Goal: Download file/media

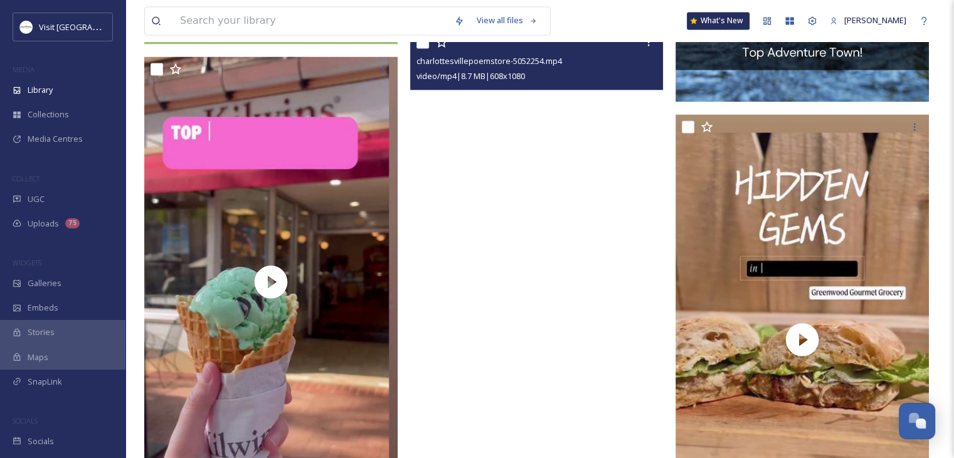
scroll to position [1818, 0]
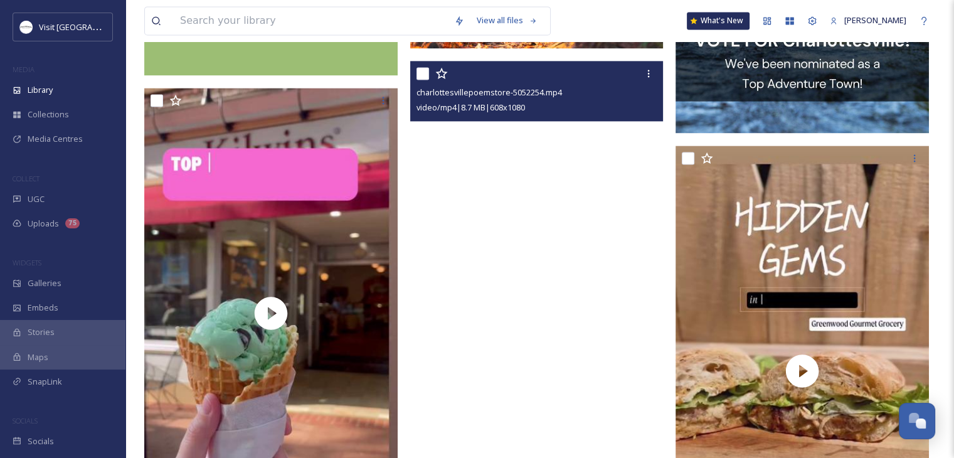
click at [535, 250] on video "charlottesvillepoemstore-5052254.mp4" at bounding box center [536, 286] width 253 height 450
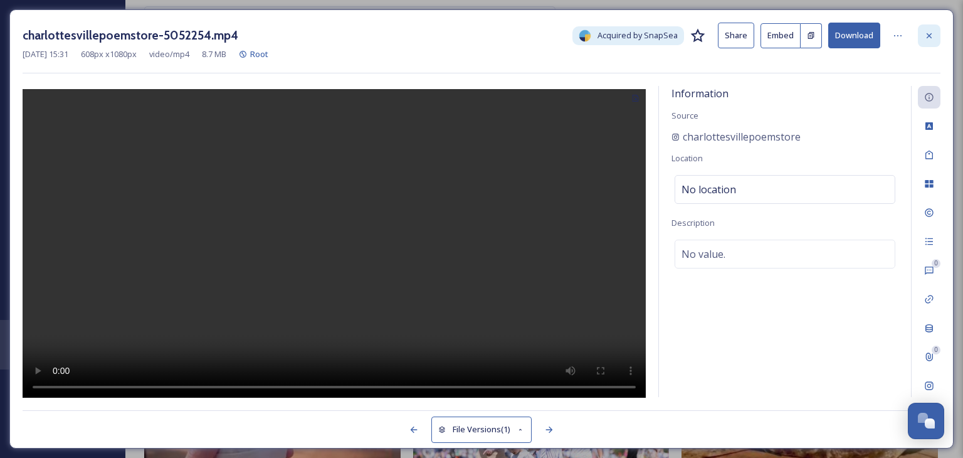
click at [928, 33] on icon at bounding box center [929, 36] width 10 height 10
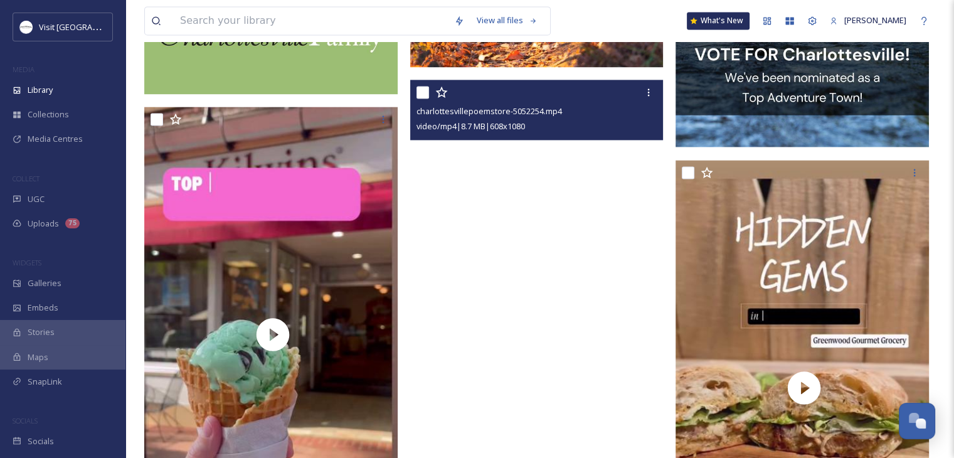
scroll to position [1943, 0]
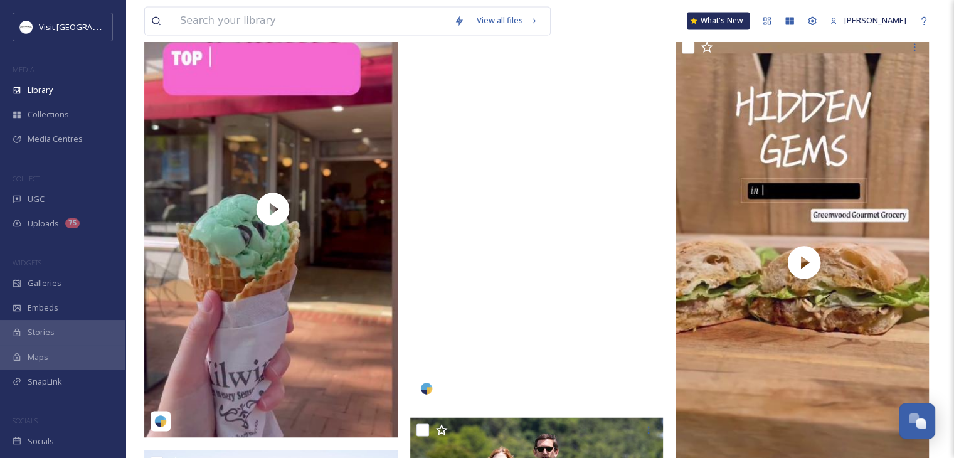
click at [548, 239] on video "charlottesvillepoemstore-5052254.mp4" at bounding box center [536, 179] width 253 height 450
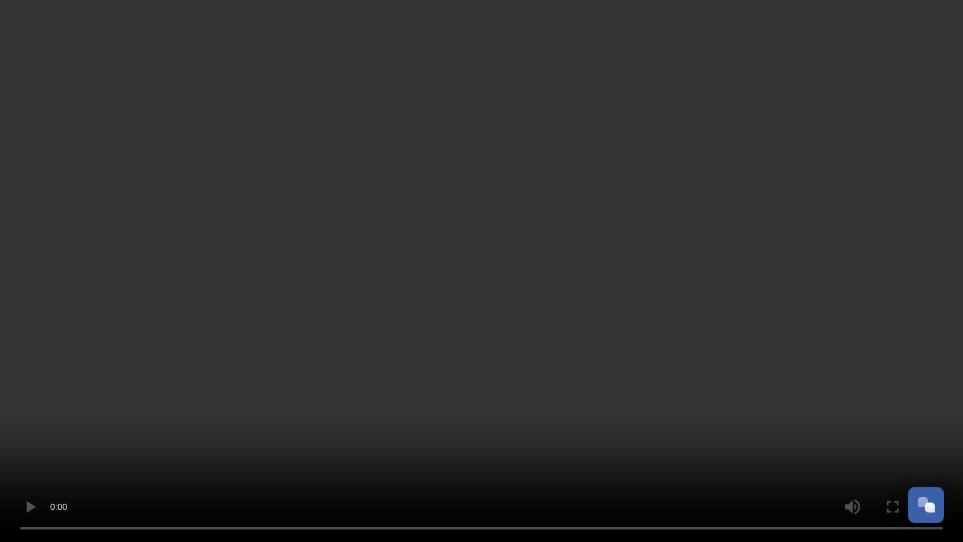
click at [371, 340] on video at bounding box center [481, 271] width 963 height 542
click at [428, 251] on video at bounding box center [481, 271] width 963 height 542
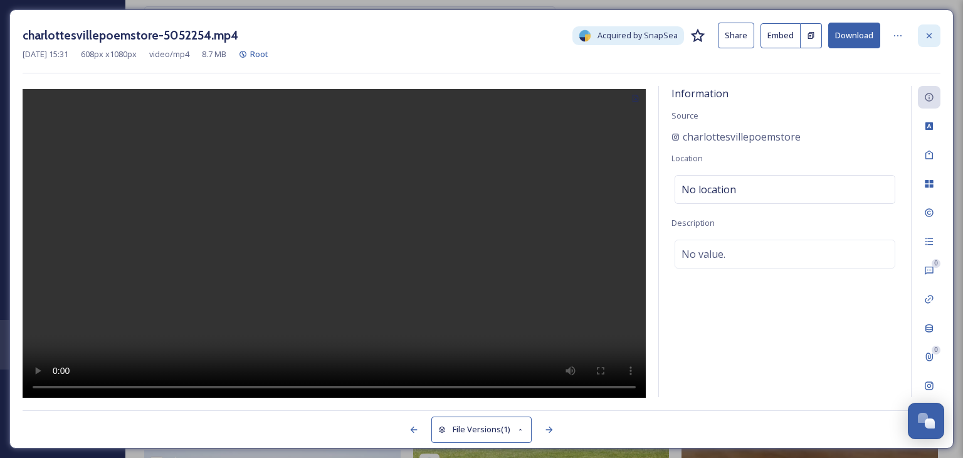
click at [927, 33] on icon at bounding box center [929, 35] width 5 height 5
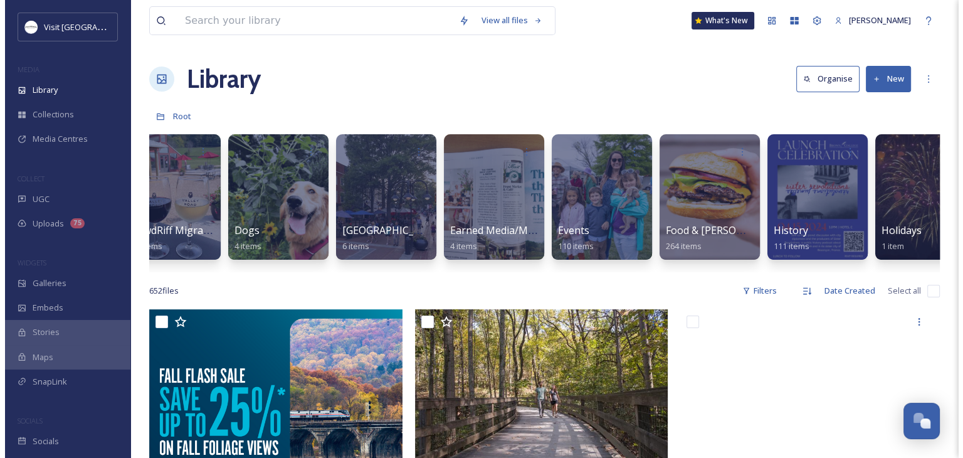
scroll to position [0, 698]
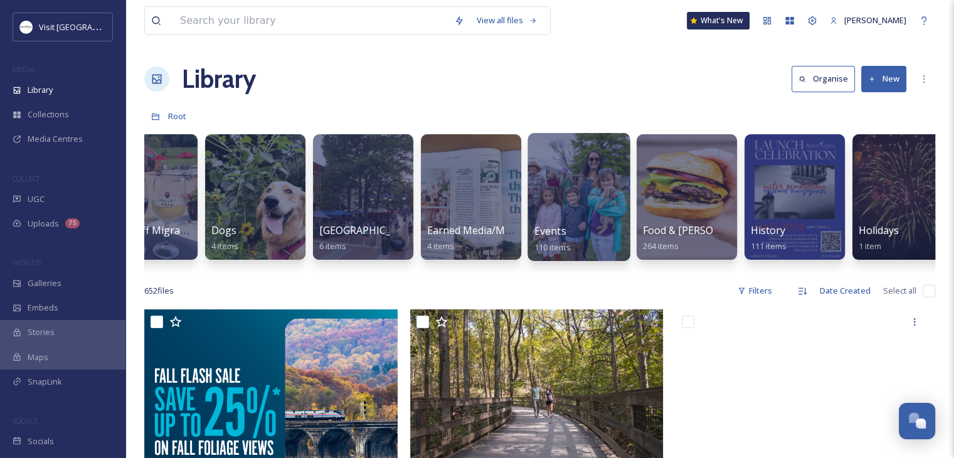
click at [574, 229] on div "Events 110 items" at bounding box center [579, 238] width 90 height 31
click at [578, 199] on div at bounding box center [578, 197] width 102 height 128
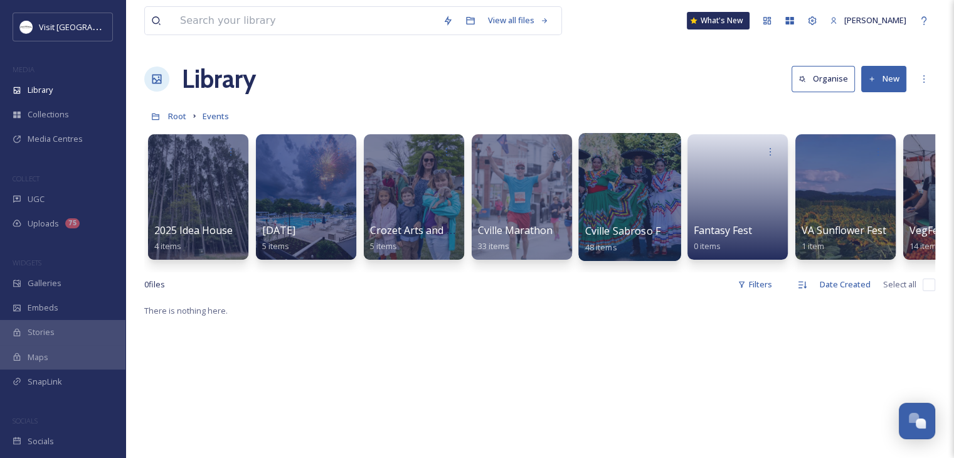
click at [642, 239] on div "Cville Sabroso Festival 48 items" at bounding box center [630, 238] width 90 height 31
click at [636, 212] on div at bounding box center [629, 197] width 102 height 128
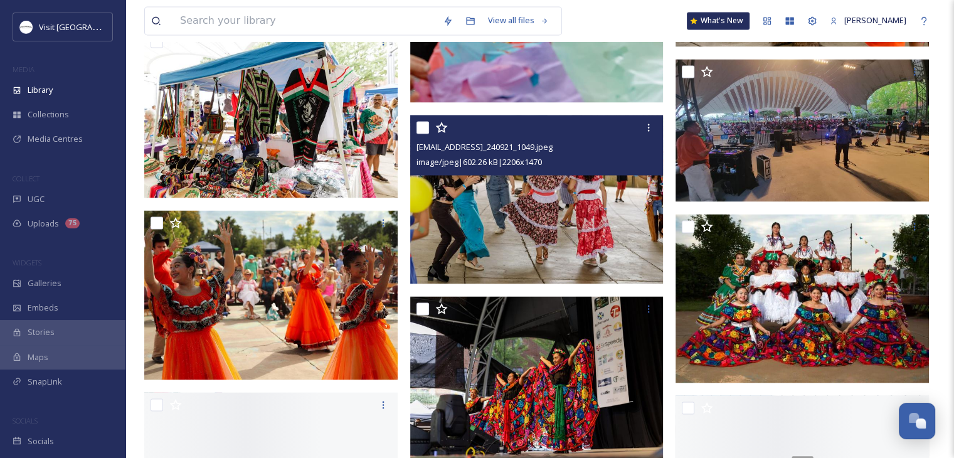
scroll to position [2508, 0]
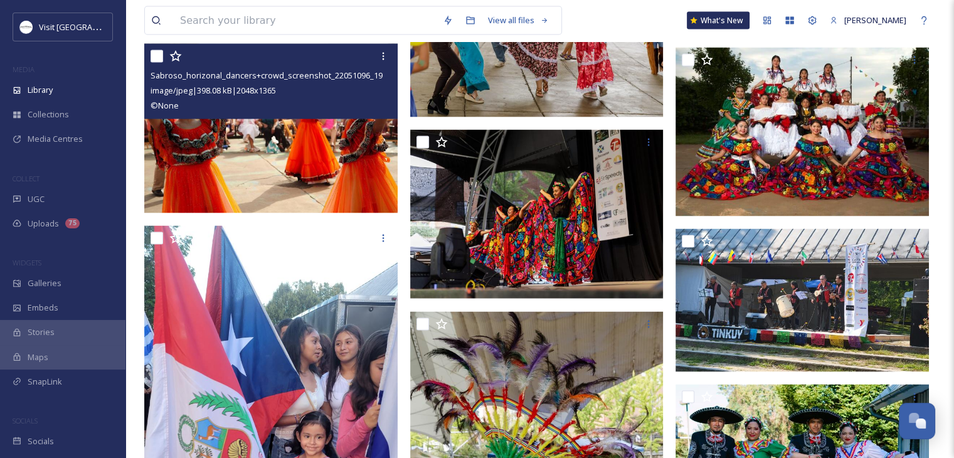
click at [334, 161] on img at bounding box center [270, 128] width 253 height 169
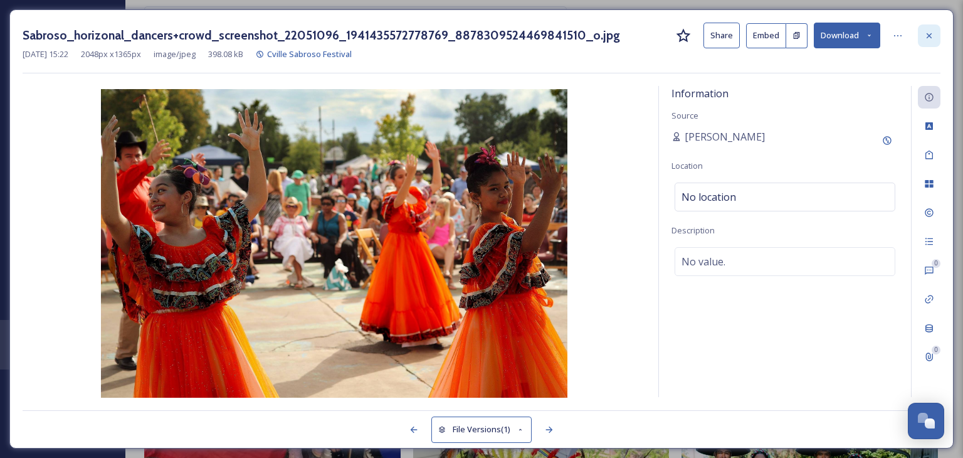
click at [924, 34] on icon at bounding box center [929, 36] width 10 height 10
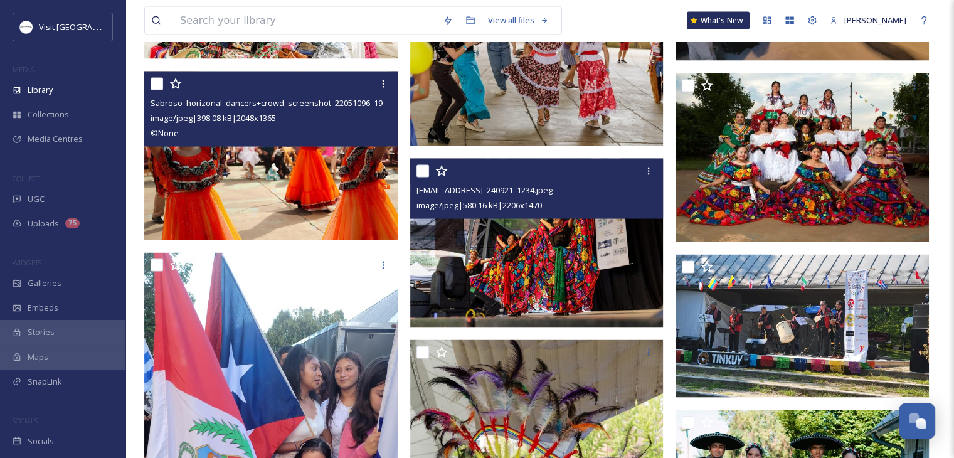
click at [512, 260] on img at bounding box center [536, 243] width 253 height 169
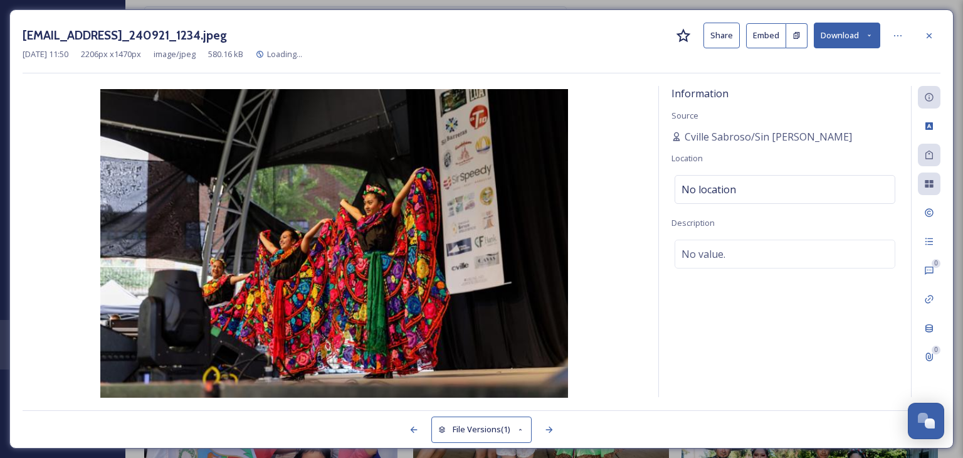
click at [512, 260] on img at bounding box center [334, 244] width 623 height 311
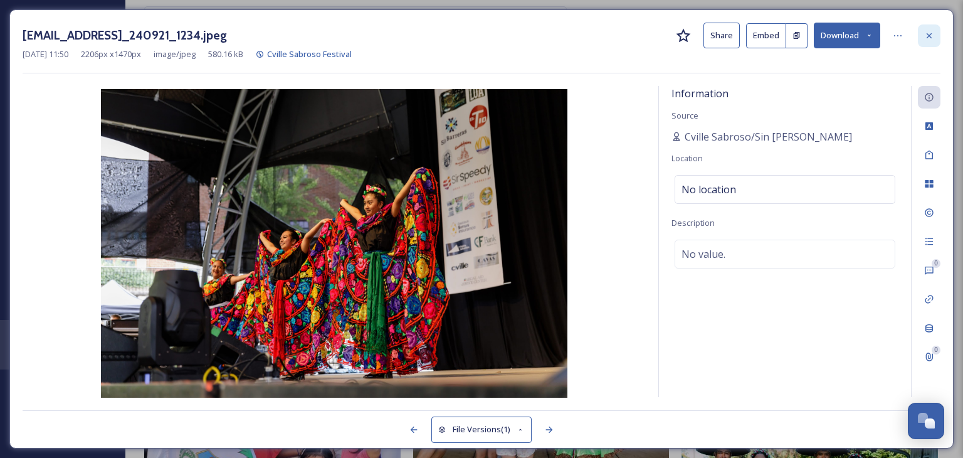
click at [924, 36] on icon at bounding box center [929, 36] width 10 height 10
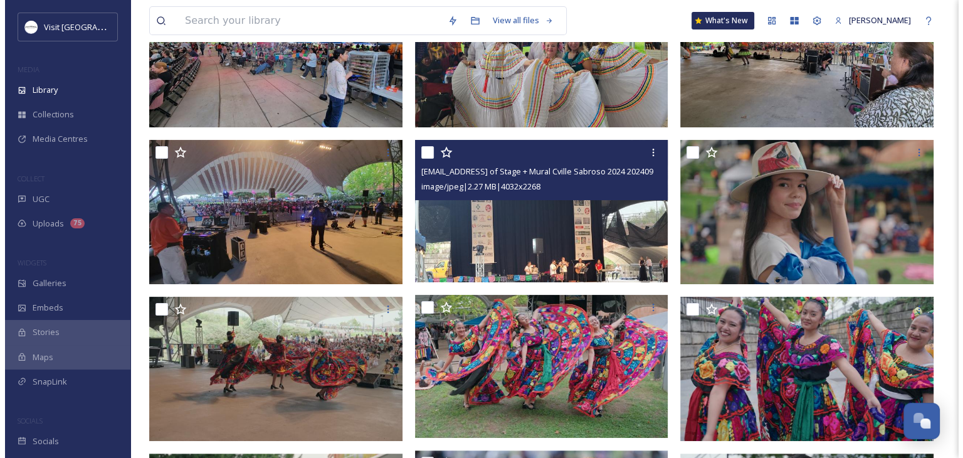
scroll to position [63, 0]
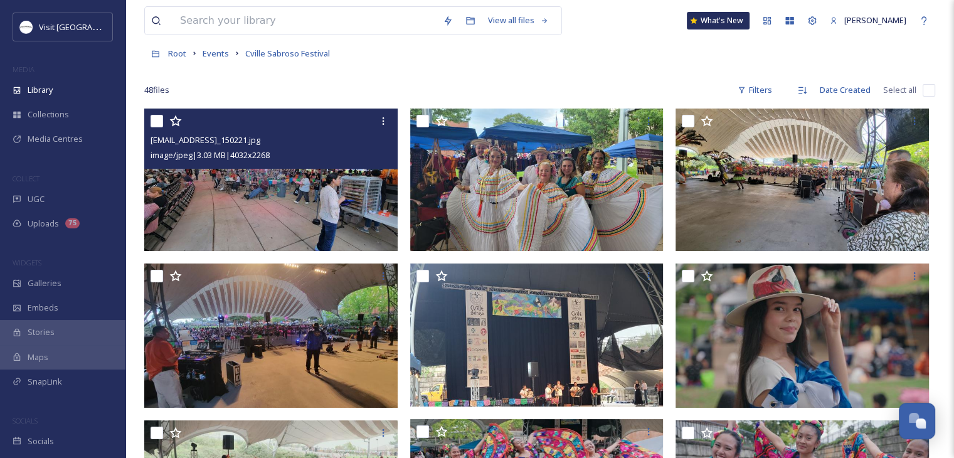
click at [280, 215] on img at bounding box center [270, 179] width 253 height 142
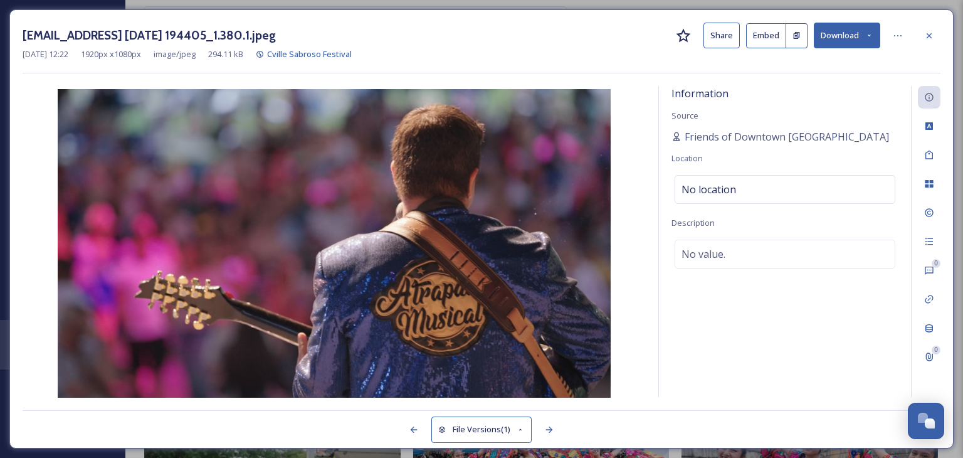
click at [867, 41] on button "Download" at bounding box center [847, 36] width 66 height 26
click at [890, 24] on div at bounding box center [897, 35] width 23 height 23
click at [618, 241] on img at bounding box center [334, 244] width 623 height 311
click at [539, 424] on div at bounding box center [549, 429] width 23 height 23
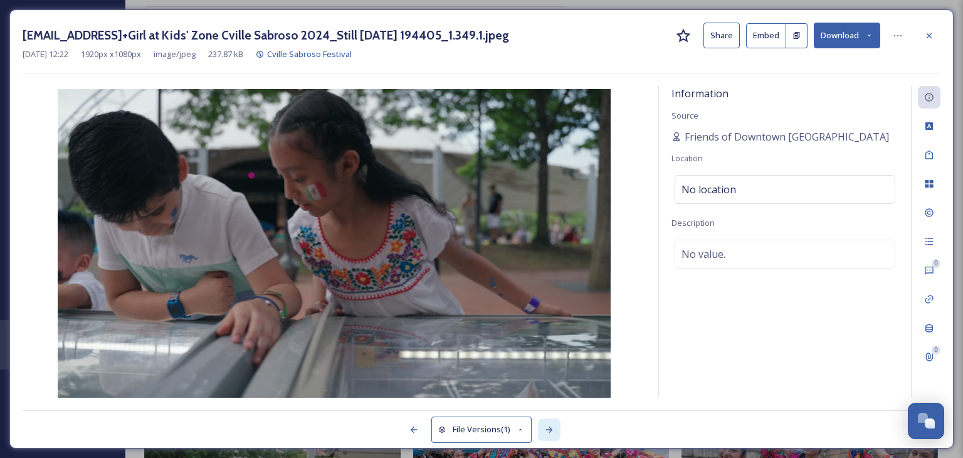
click at [539, 424] on div at bounding box center [549, 429] width 23 height 23
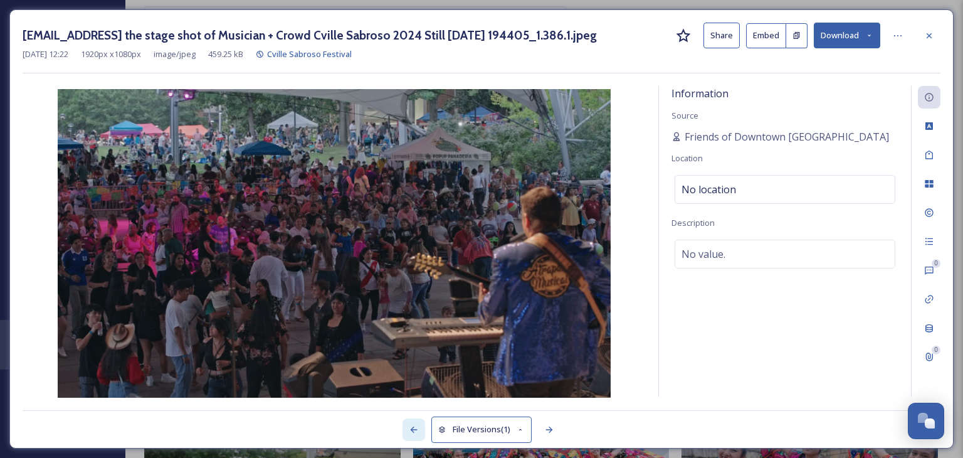
click at [415, 429] on icon at bounding box center [414, 429] width 7 height 6
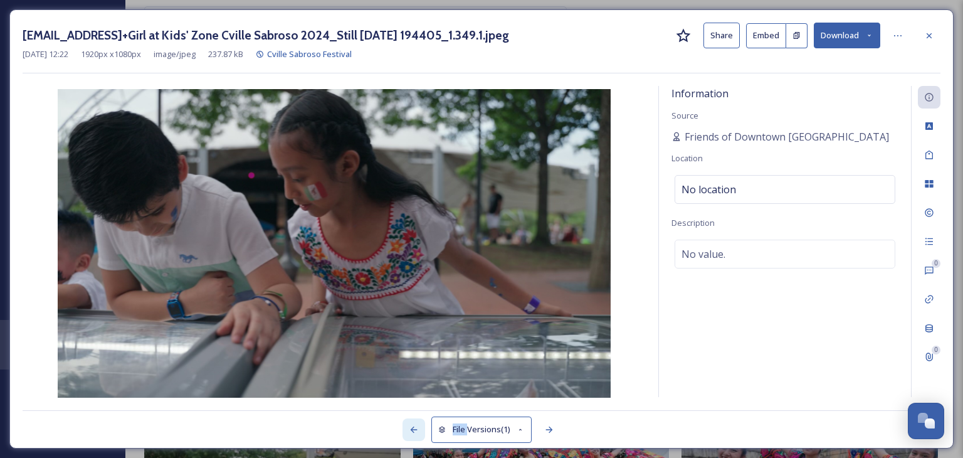
click at [415, 429] on icon at bounding box center [414, 429] width 7 height 6
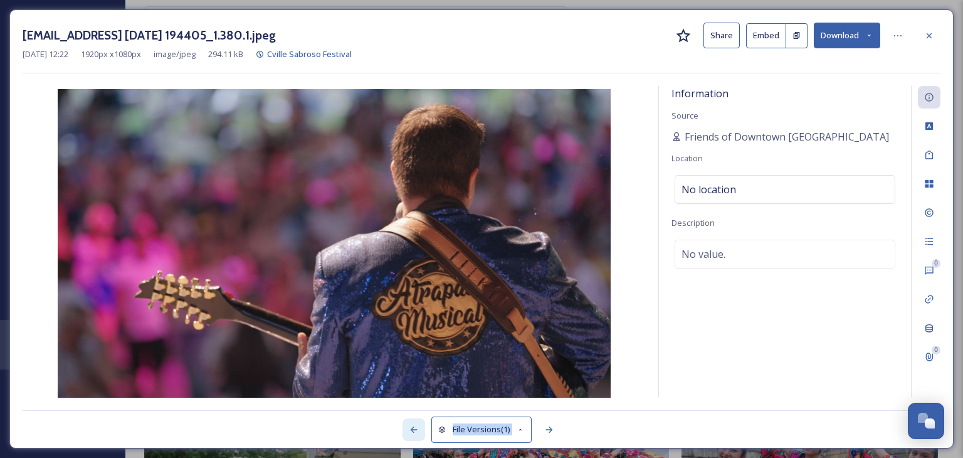
click at [415, 429] on icon at bounding box center [414, 429] width 7 height 6
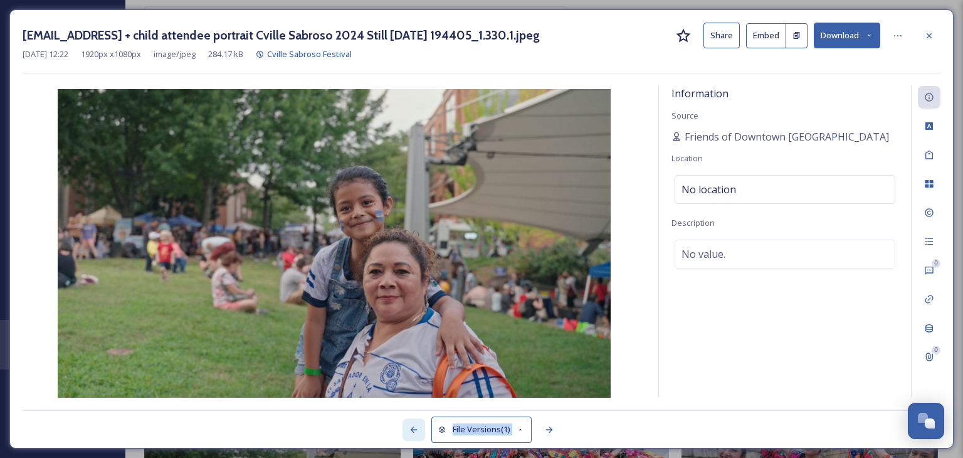
click at [415, 429] on icon at bounding box center [414, 429] width 7 height 6
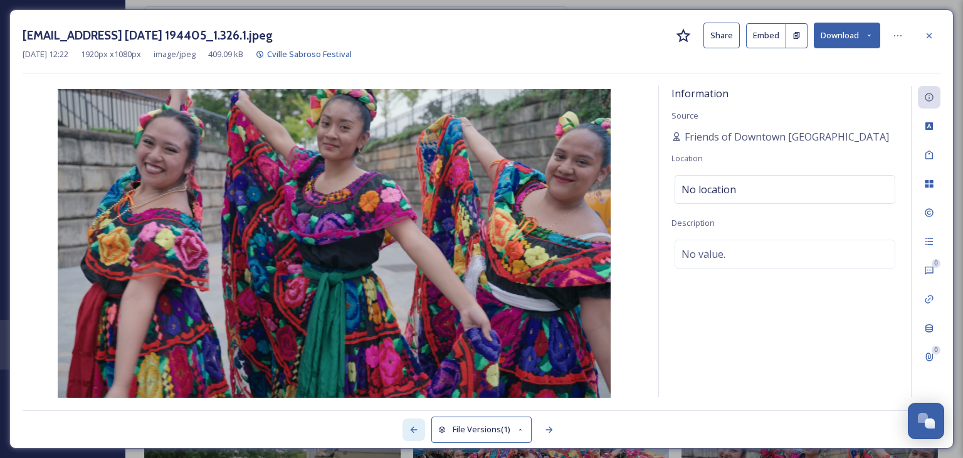
click at [415, 429] on icon at bounding box center [414, 429] width 7 height 6
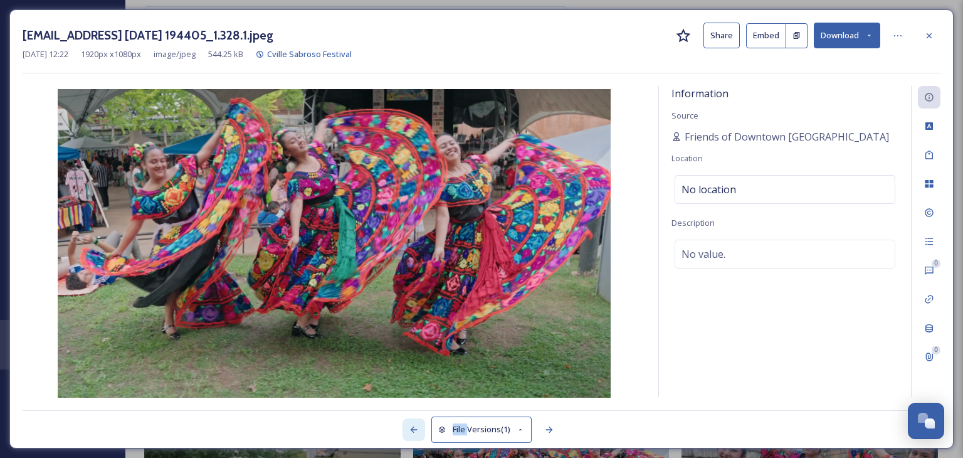
click at [415, 429] on icon at bounding box center [414, 429] width 7 height 6
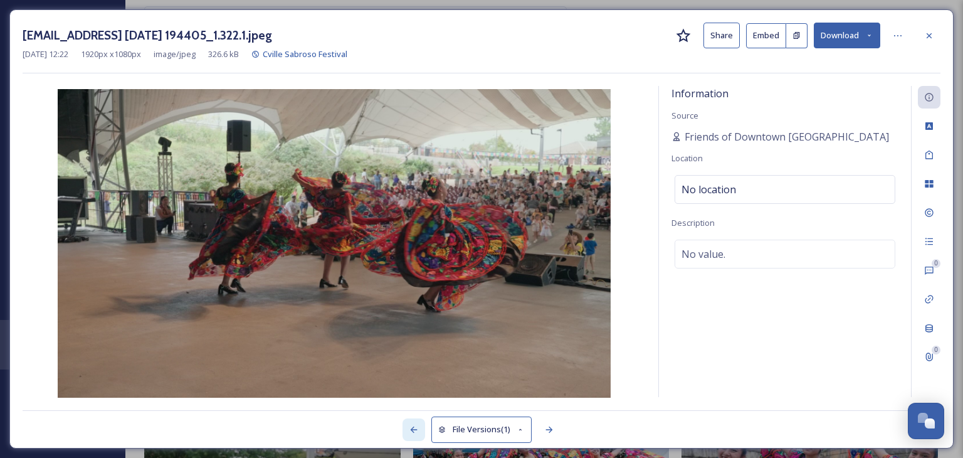
click at [415, 429] on icon at bounding box center [414, 429] width 7 height 6
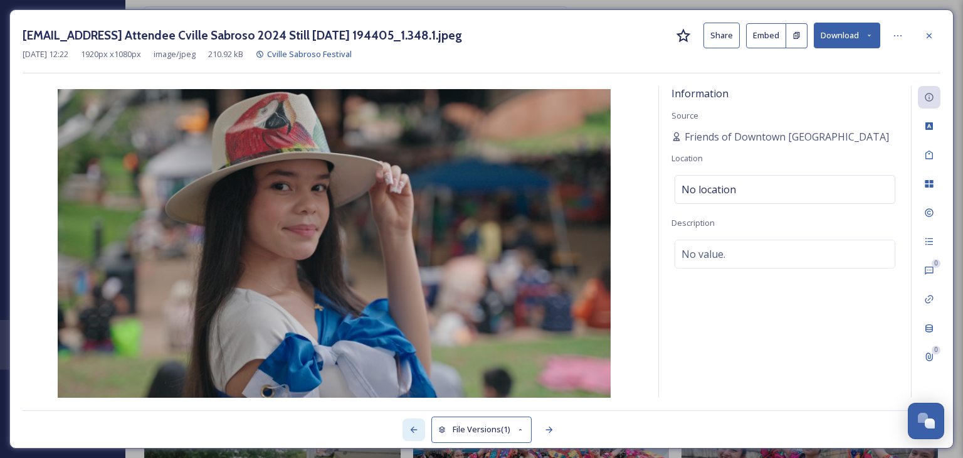
click at [415, 429] on icon at bounding box center [414, 429] width 7 height 6
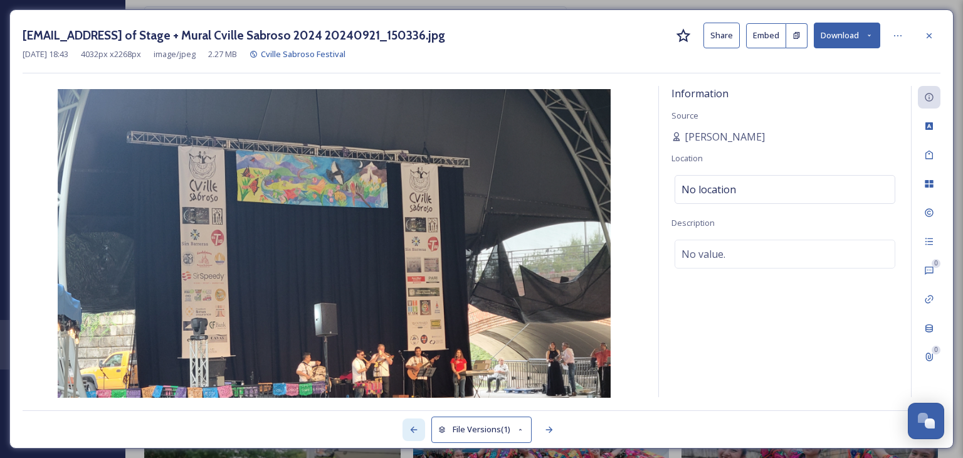
click at [415, 429] on icon at bounding box center [414, 429] width 7 height 6
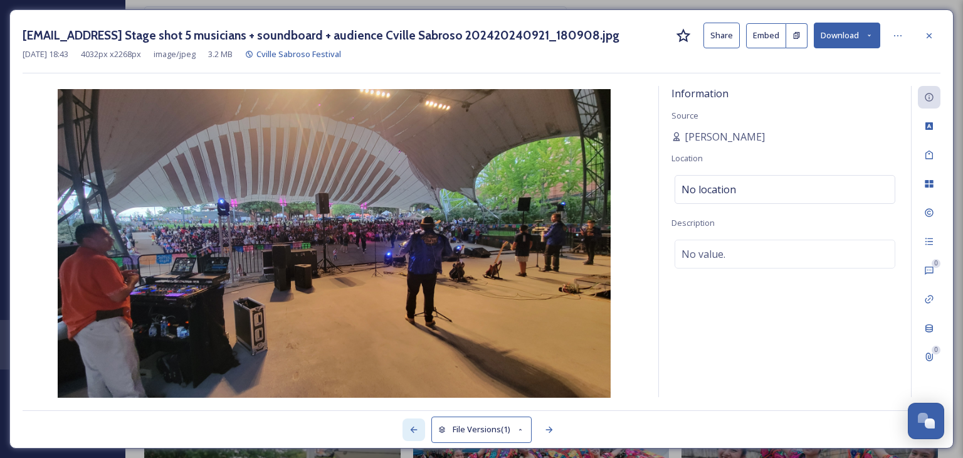
click at [415, 429] on icon at bounding box center [414, 429] width 7 height 6
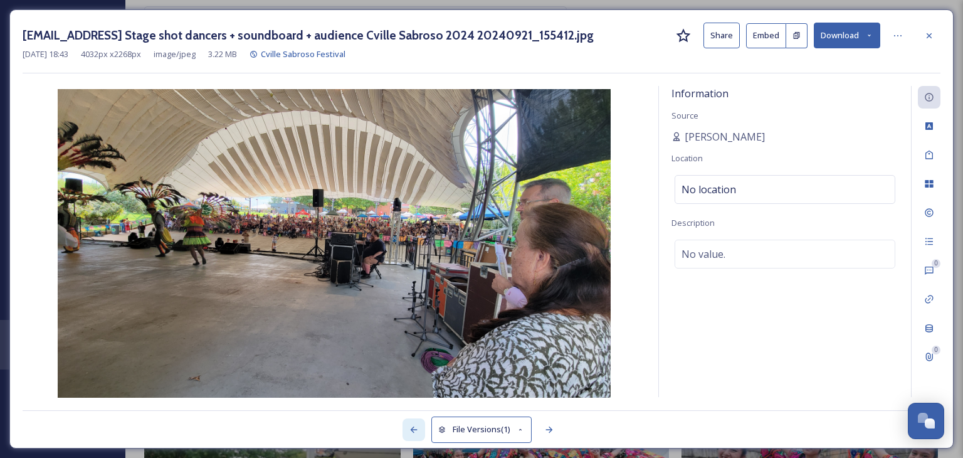
click at [415, 429] on icon at bounding box center [414, 429] width 7 height 6
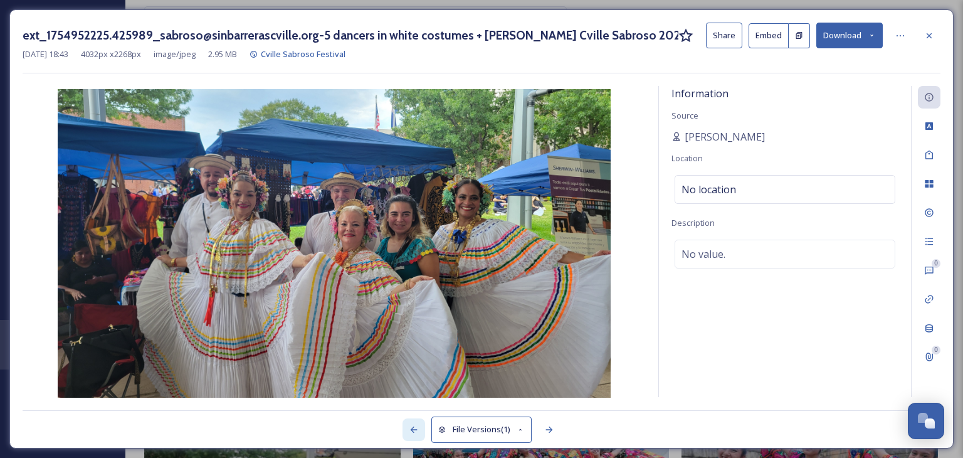
click at [415, 429] on icon at bounding box center [414, 429] width 7 height 6
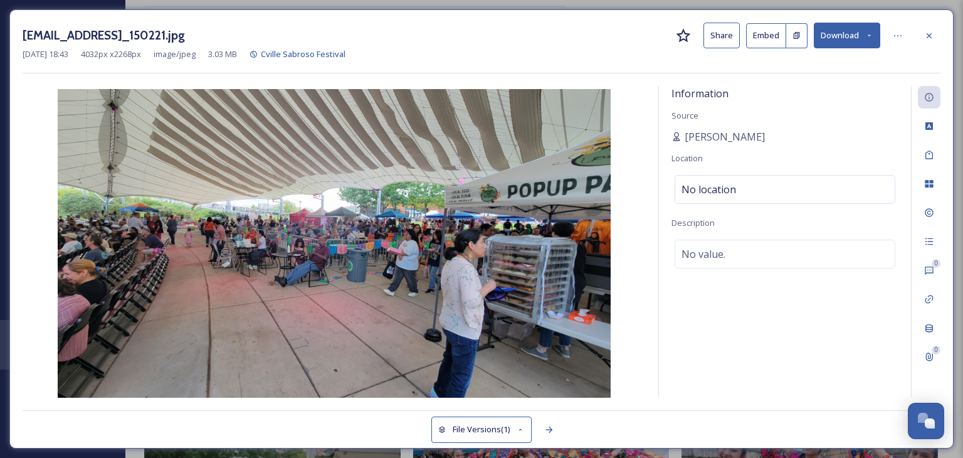
click at [415, 429] on div "File Versions (1)" at bounding box center [482, 422] width 918 height 25
click at [540, 427] on div at bounding box center [549, 429] width 23 height 23
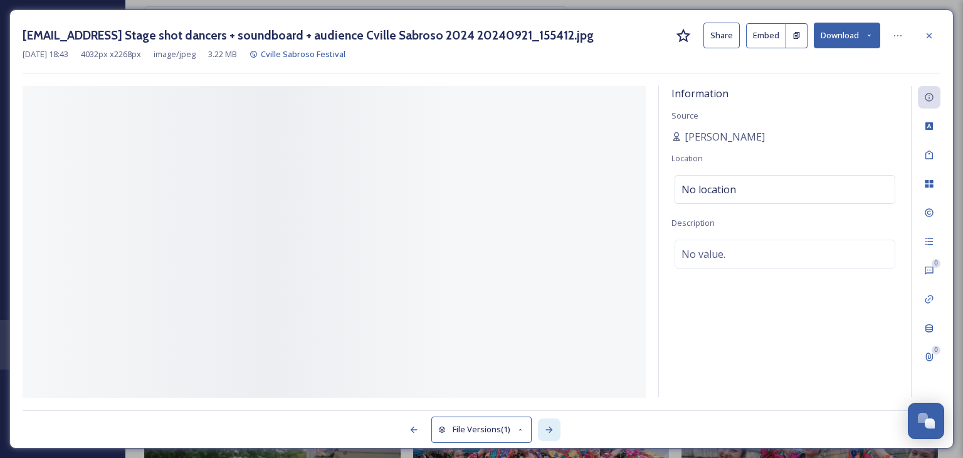
click at [540, 427] on div at bounding box center [549, 429] width 23 height 23
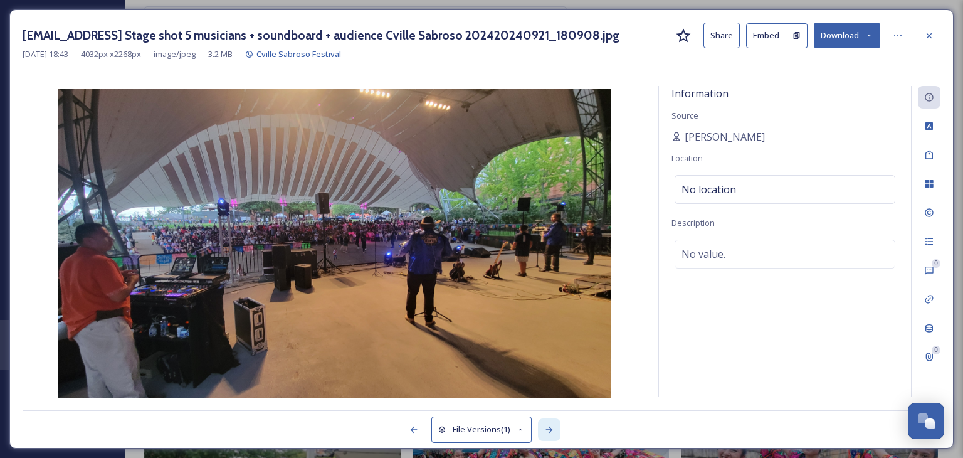
click at [540, 427] on div at bounding box center [549, 429] width 23 height 23
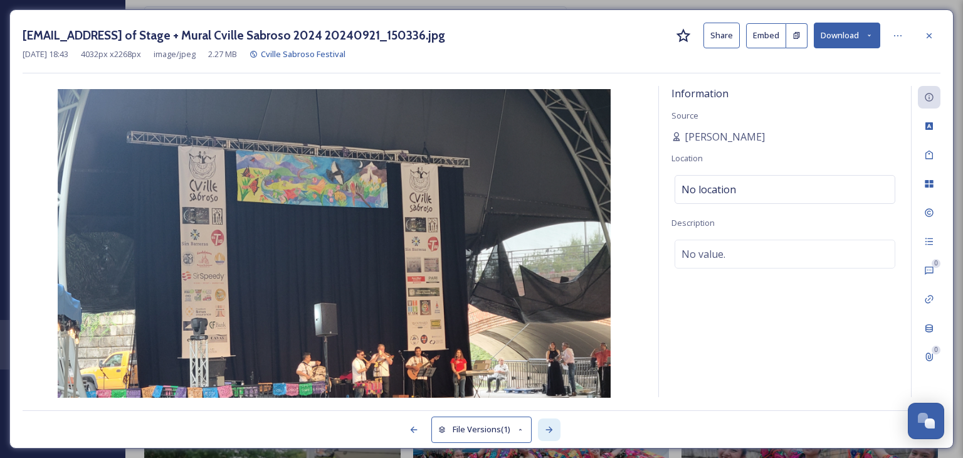
click at [540, 427] on div at bounding box center [549, 429] width 23 height 23
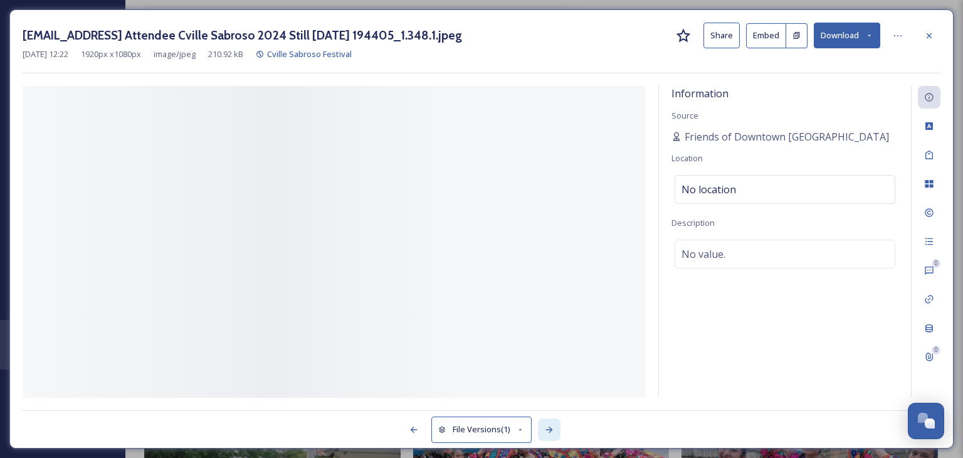
click at [540, 427] on div at bounding box center [549, 429] width 23 height 23
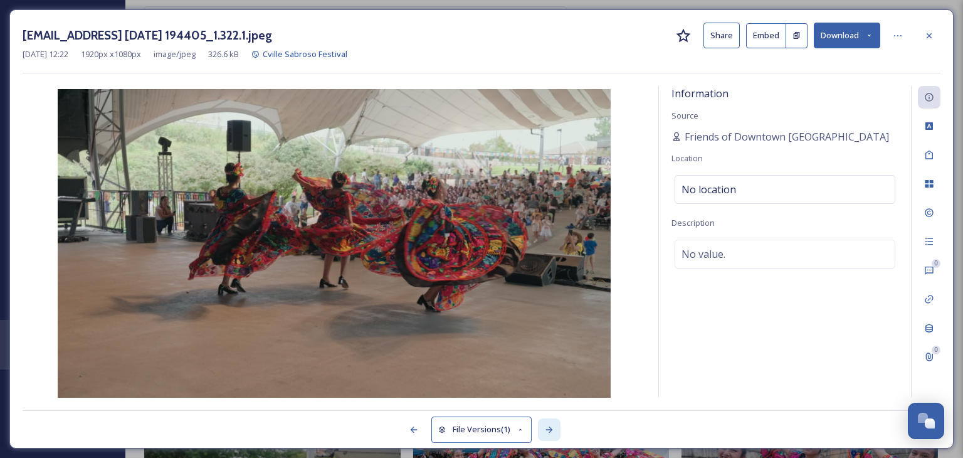
click at [540, 427] on div at bounding box center [549, 429] width 23 height 23
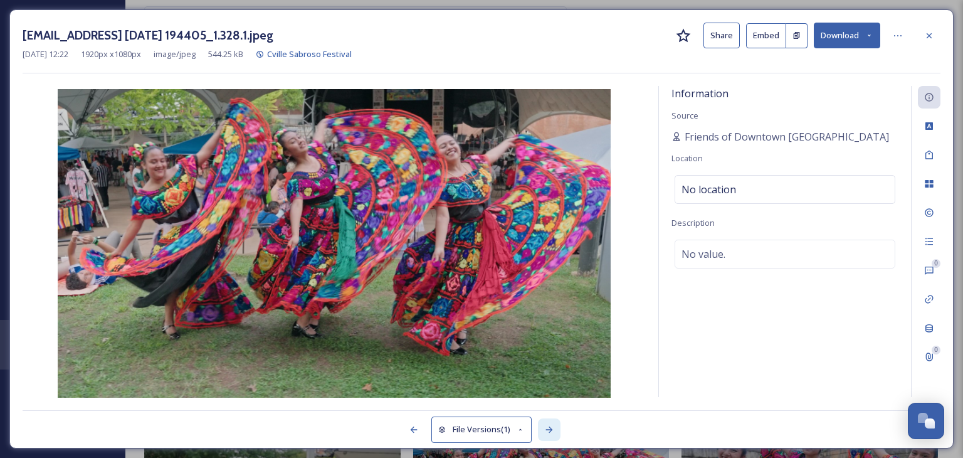
click at [540, 427] on div at bounding box center [549, 429] width 23 height 23
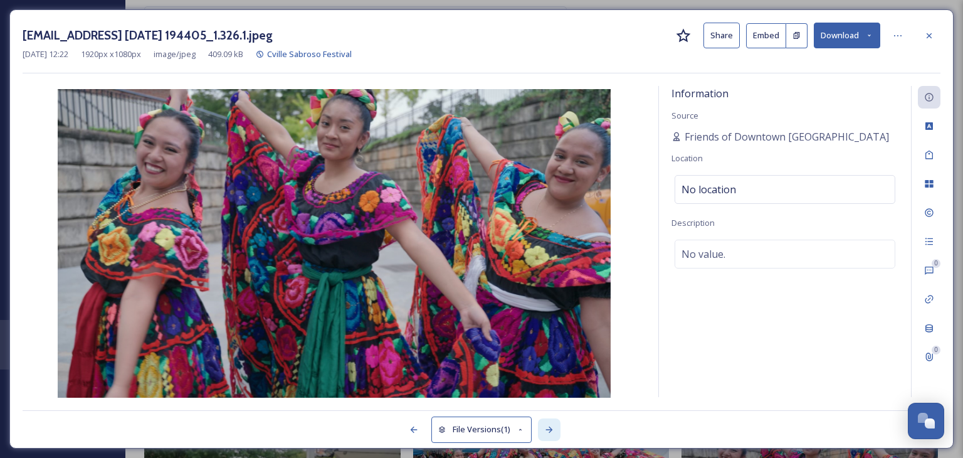
click at [540, 427] on div at bounding box center [549, 429] width 23 height 23
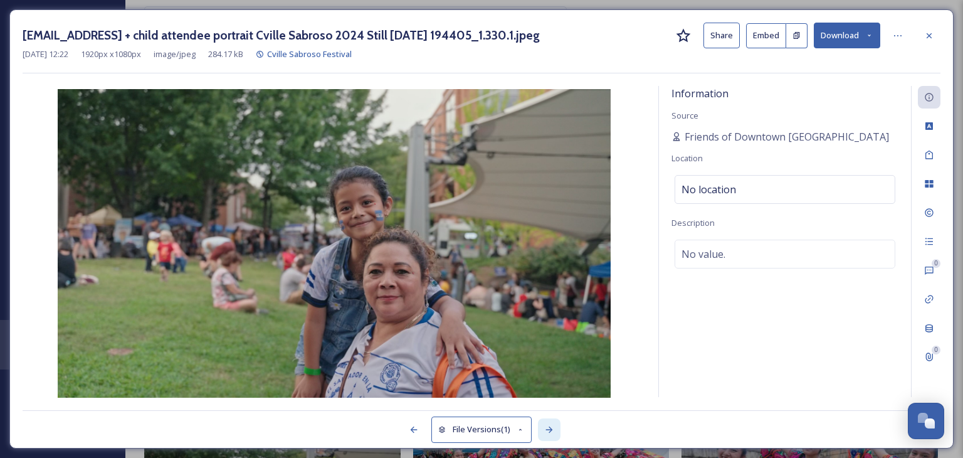
click at [540, 427] on div at bounding box center [549, 429] width 23 height 23
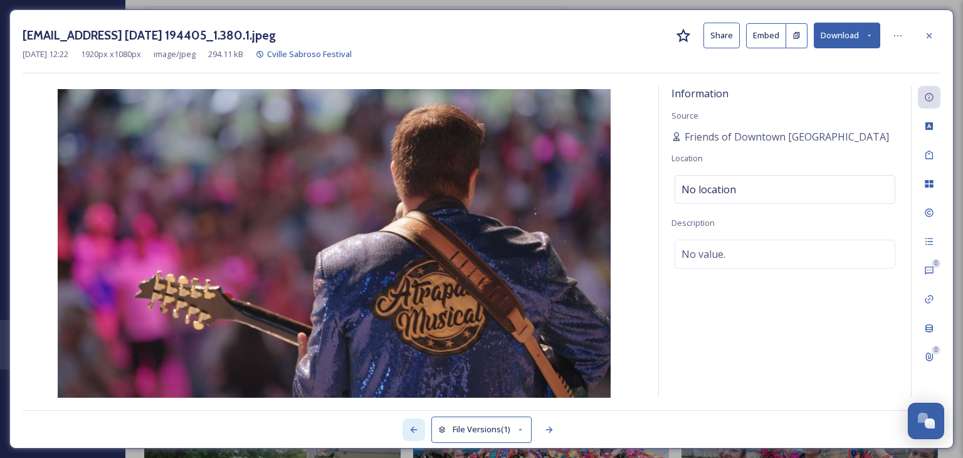
click at [415, 433] on icon at bounding box center [414, 429] width 10 height 10
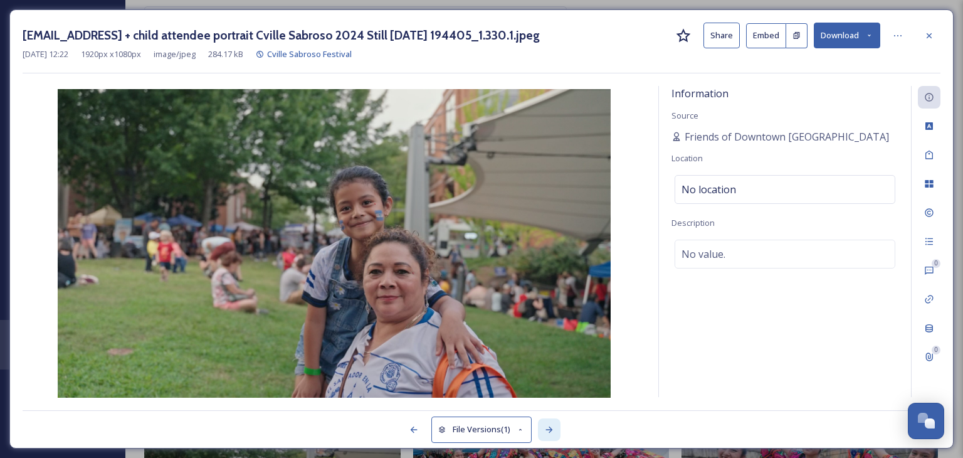
click at [542, 423] on div at bounding box center [549, 429] width 23 height 23
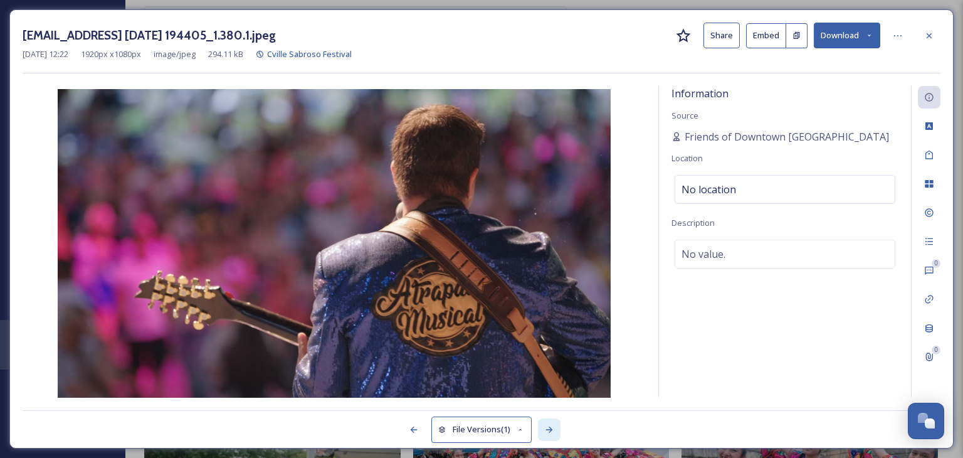
click at [542, 423] on div at bounding box center [549, 429] width 23 height 23
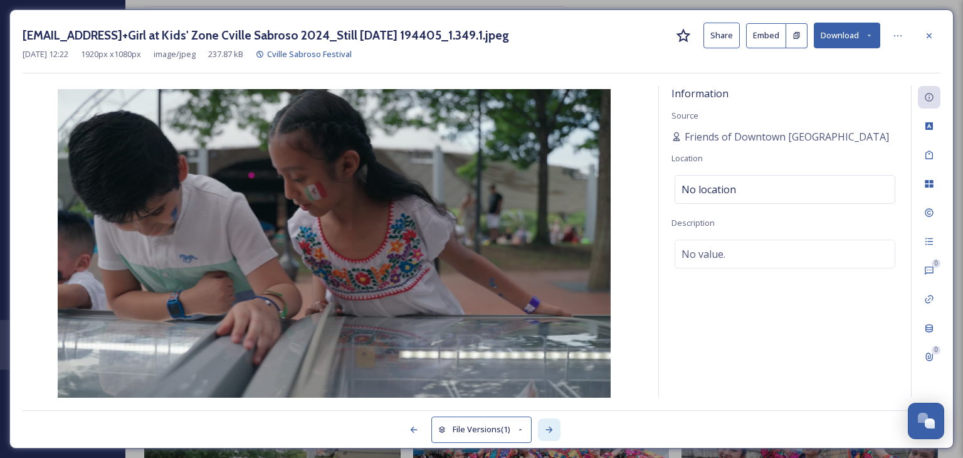
click at [542, 423] on div at bounding box center [549, 429] width 23 height 23
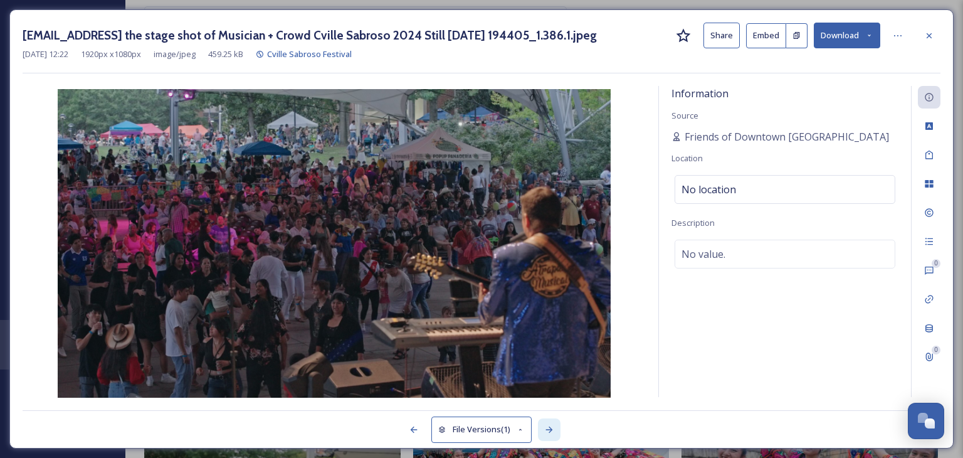
click at [542, 423] on div at bounding box center [549, 429] width 23 height 23
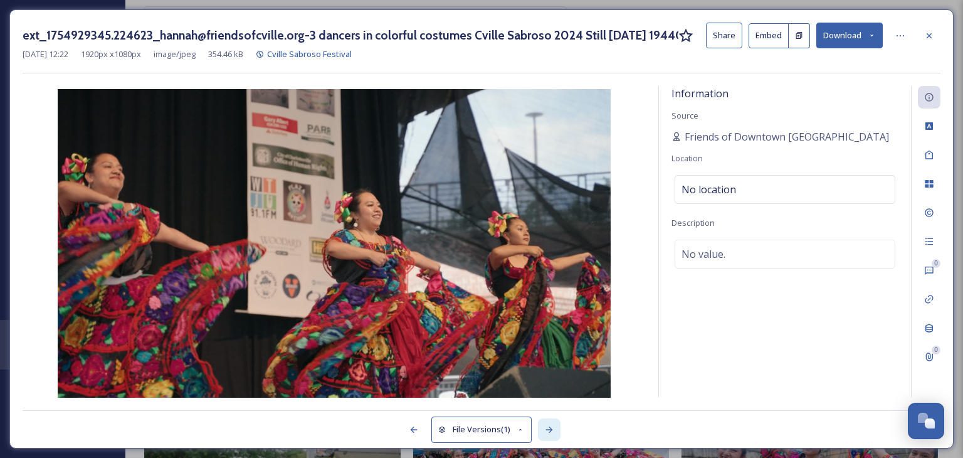
click at [542, 423] on div at bounding box center [549, 429] width 23 height 23
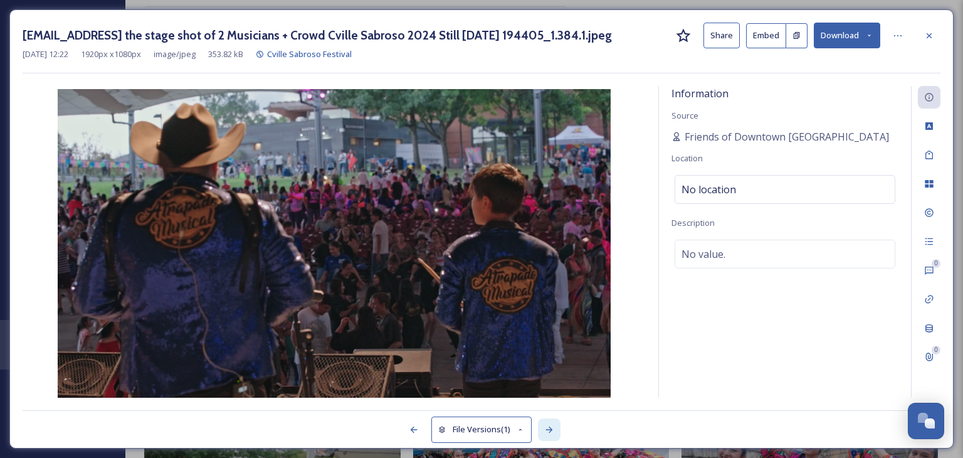
click at [542, 423] on div at bounding box center [549, 429] width 23 height 23
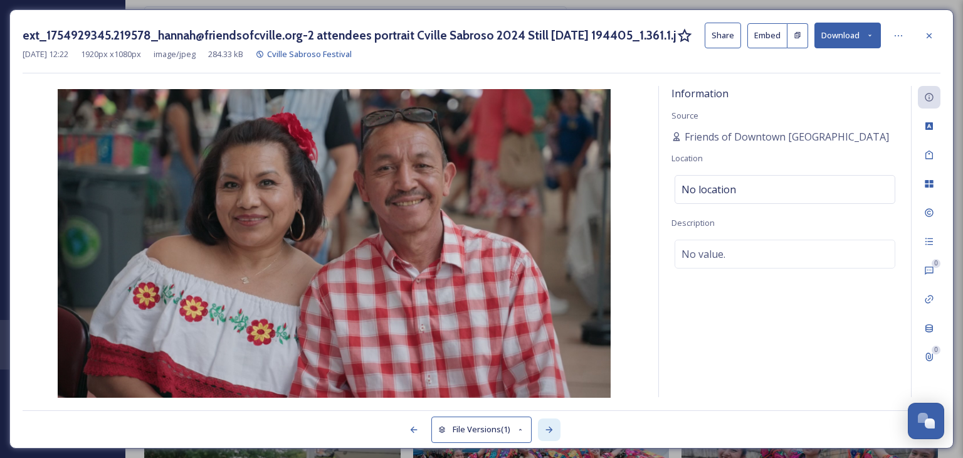
click at [542, 423] on div at bounding box center [549, 429] width 23 height 23
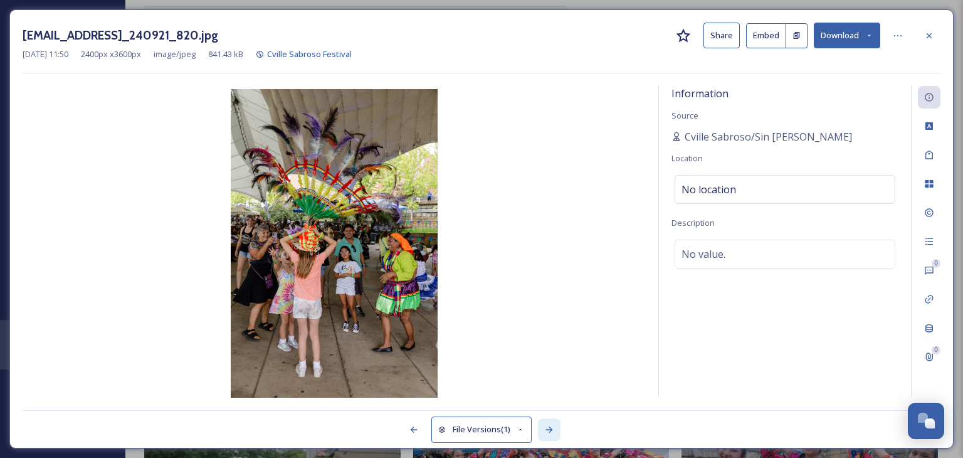
click at [554, 422] on div at bounding box center [549, 429] width 23 height 23
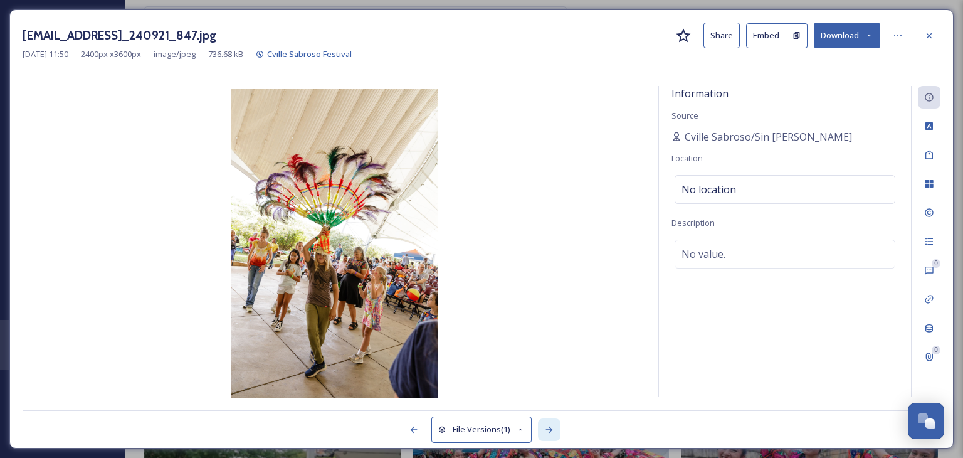
click at [554, 422] on div at bounding box center [549, 429] width 23 height 23
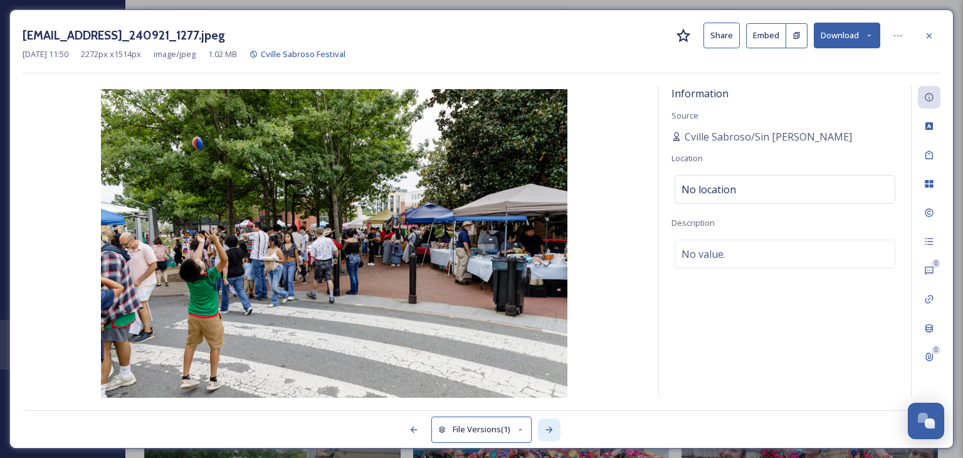
click at [554, 422] on div at bounding box center [549, 429] width 23 height 23
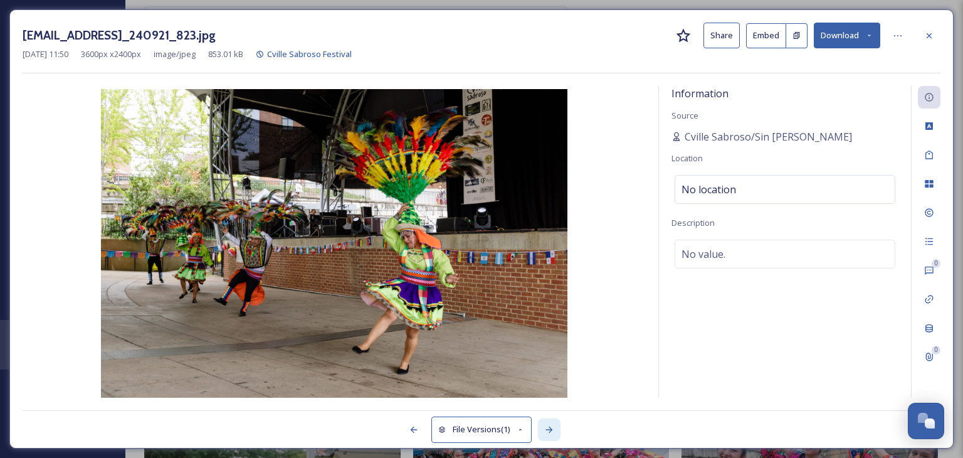
click at [554, 422] on div at bounding box center [549, 429] width 23 height 23
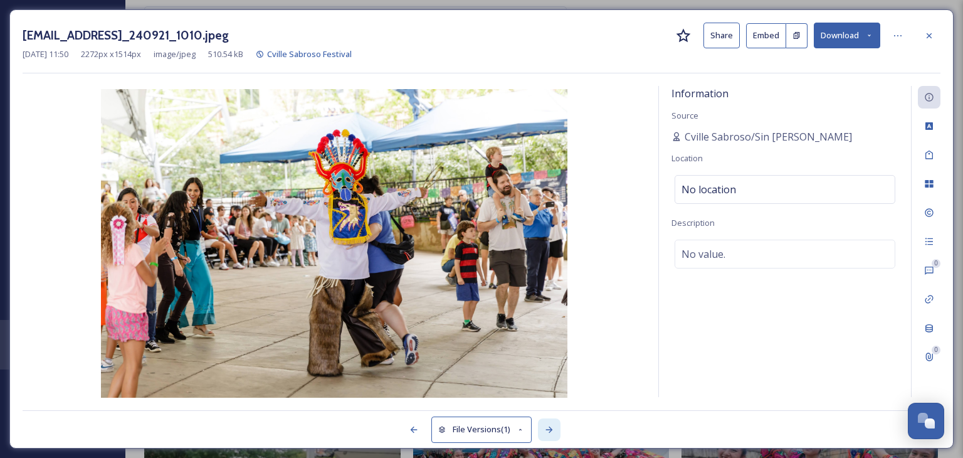
click at [554, 422] on div at bounding box center [549, 429] width 23 height 23
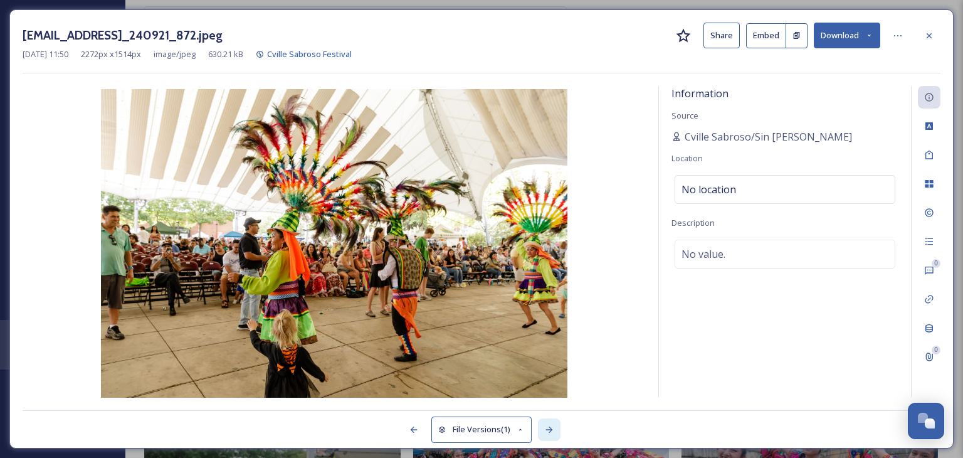
click at [554, 422] on div at bounding box center [549, 429] width 23 height 23
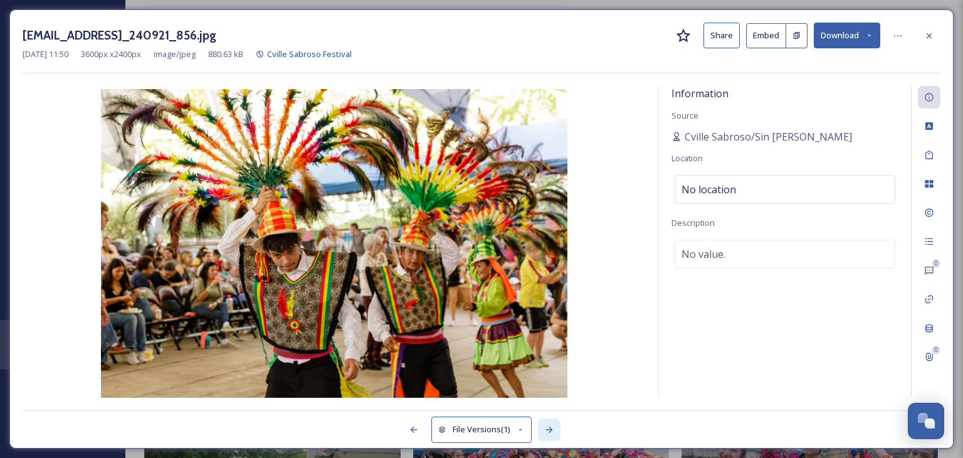
click at [555, 434] on div at bounding box center [549, 429] width 23 height 23
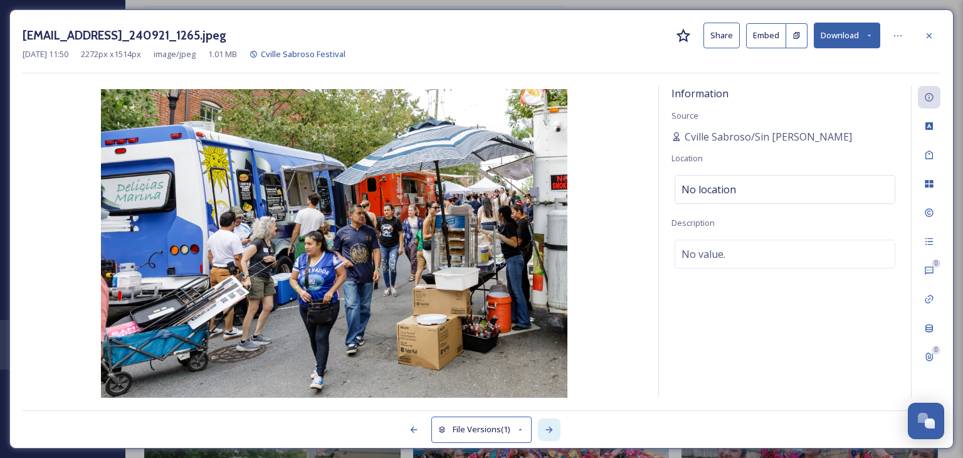
click at [555, 434] on div at bounding box center [549, 429] width 23 height 23
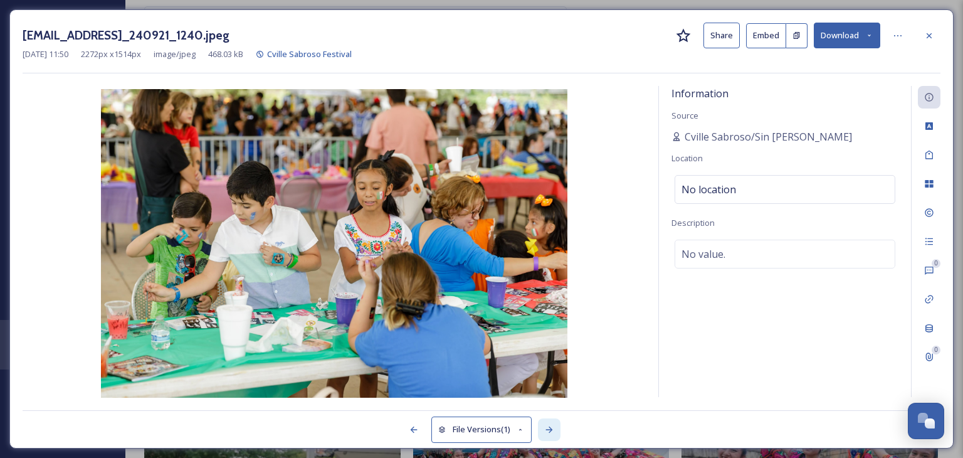
click at [555, 434] on div at bounding box center [549, 429] width 23 height 23
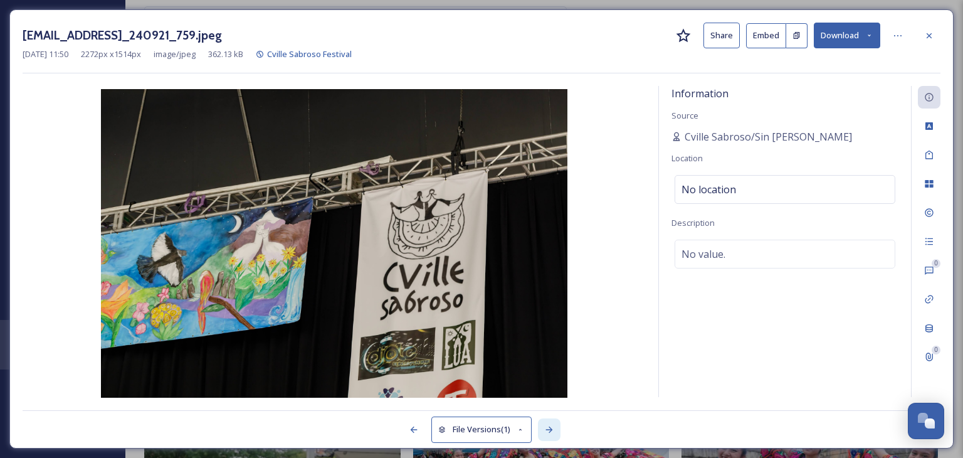
click at [555, 434] on div at bounding box center [549, 429] width 23 height 23
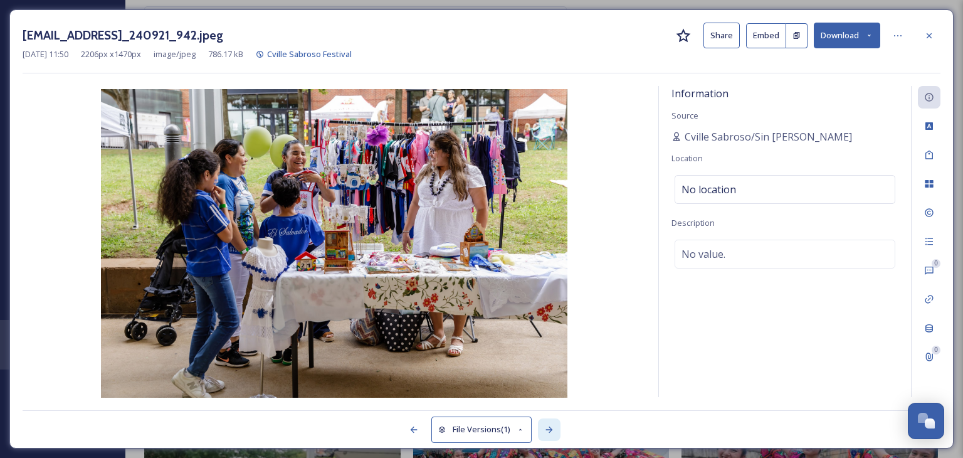
click at [555, 434] on div at bounding box center [549, 429] width 23 height 23
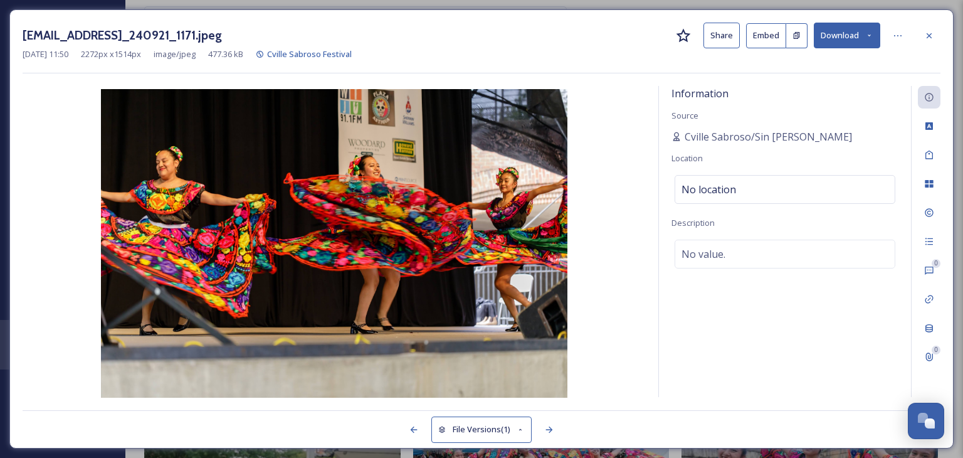
click at [828, 28] on button "Download" at bounding box center [847, 36] width 66 height 26
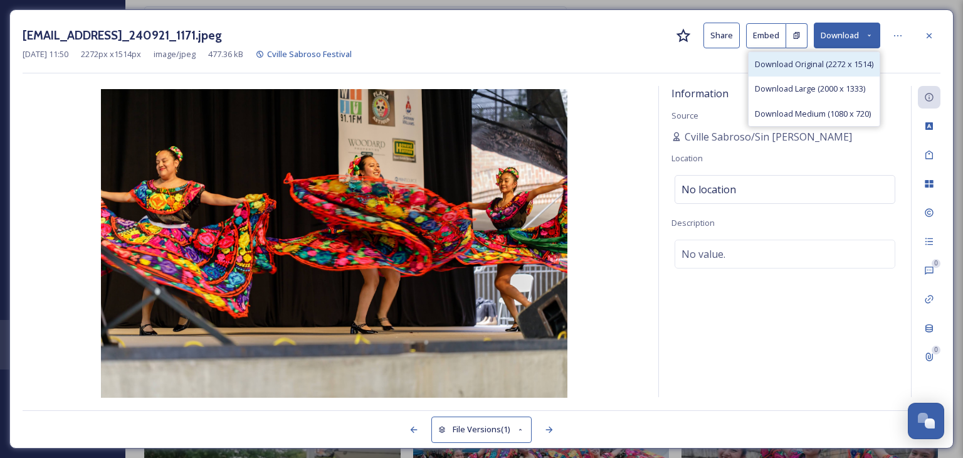
click at [802, 67] on span "Download Original (2272 x 1514)" at bounding box center [814, 64] width 118 height 12
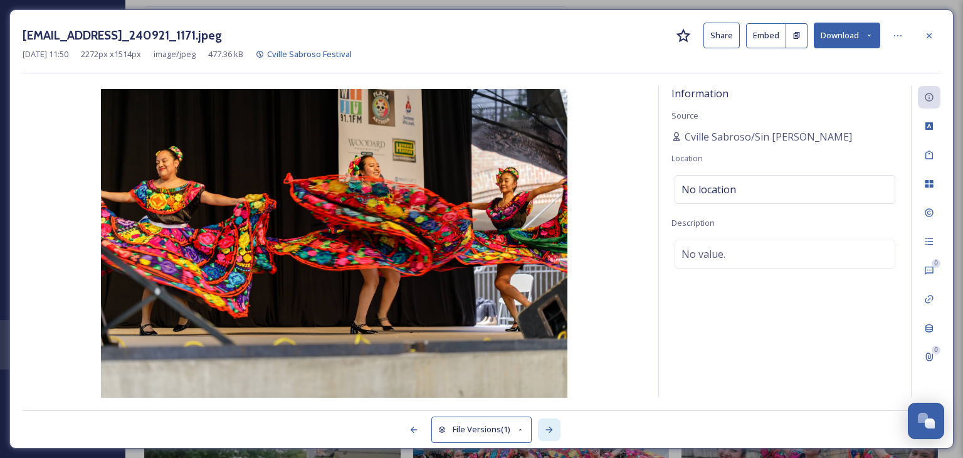
click at [549, 429] on icon at bounding box center [548, 429] width 7 height 6
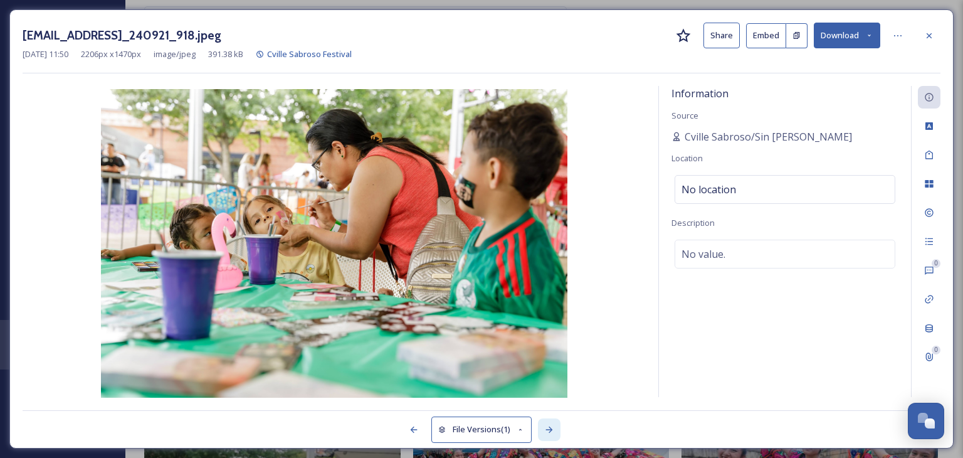
click at [549, 429] on icon at bounding box center [548, 429] width 7 height 6
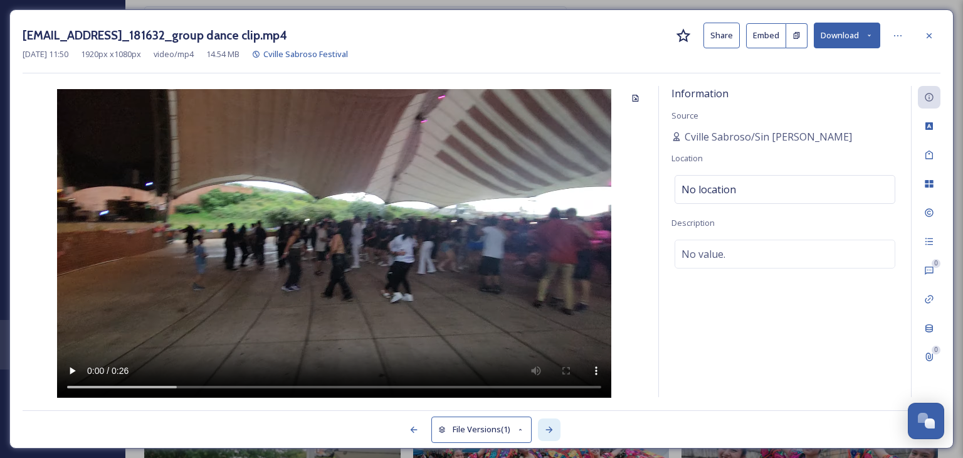
click at [549, 429] on icon at bounding box center [548, 429] width 7 height 6
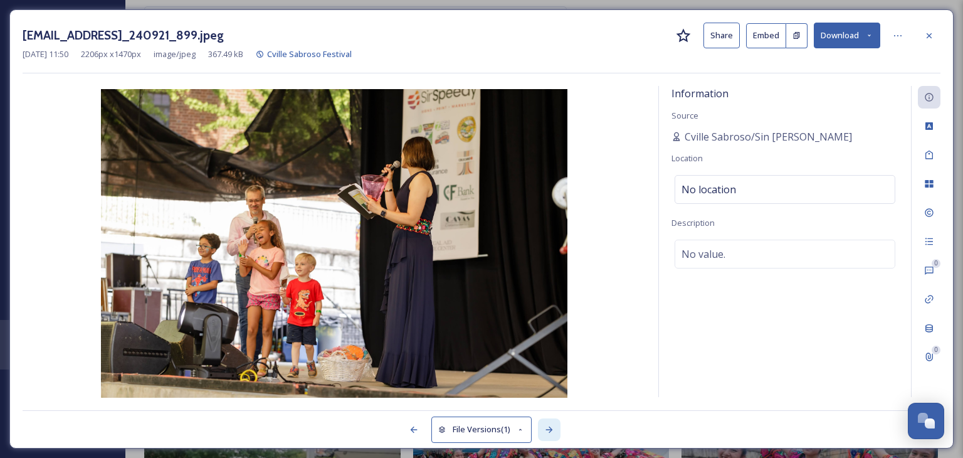
click at [549, 429] on icon at bounding box center [548, 429] width 7 height 6
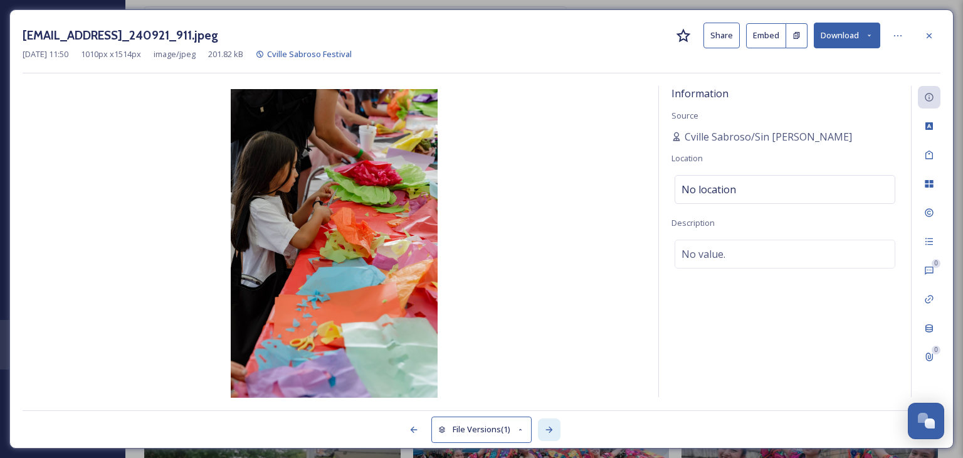
click at [549, 429] on icon at bounding box center [548, 429] width 7 height 6
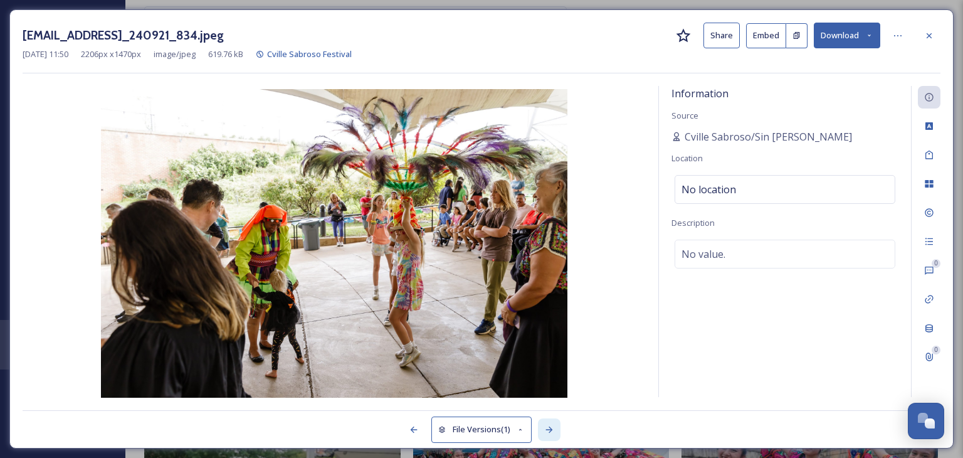
click at [549, 429] on icon at bounding box center [548, 429] width 7 height 6
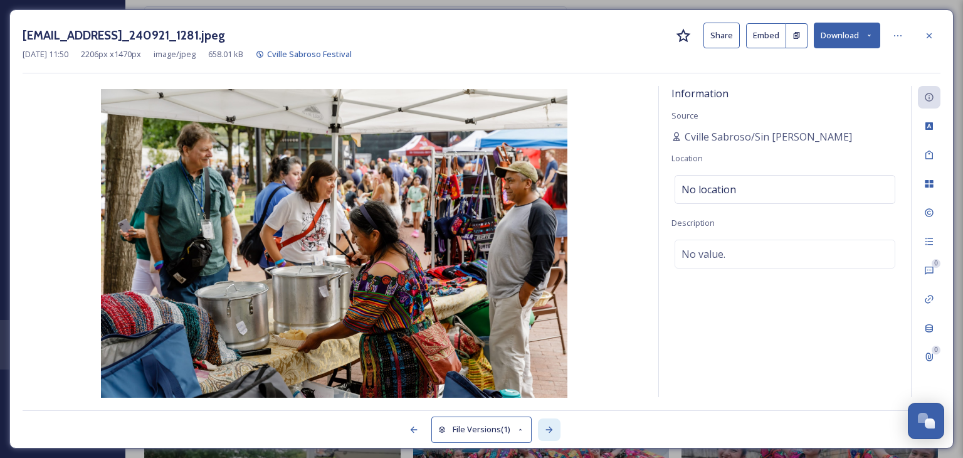
click at [549, 429] on icon at bounding box center [548, 429] width 7 height 6
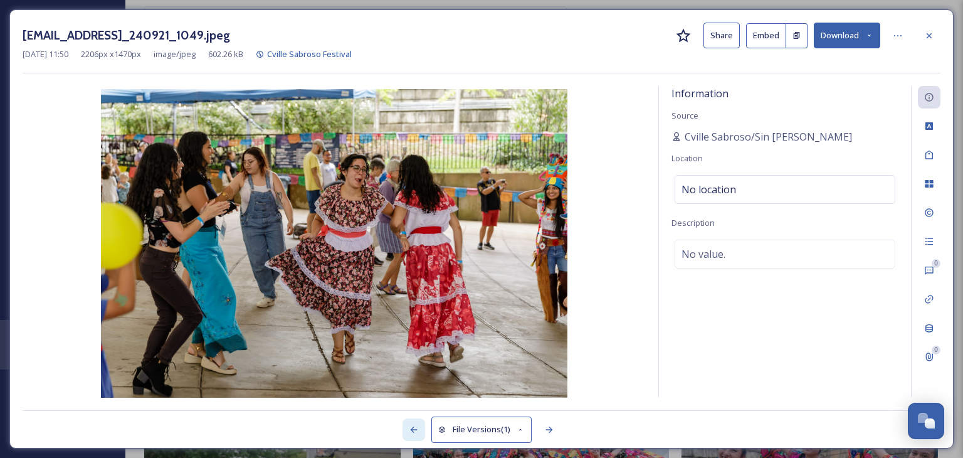
click at [418, 433] on icon at bounding box center [414, 429] width 10 height 10
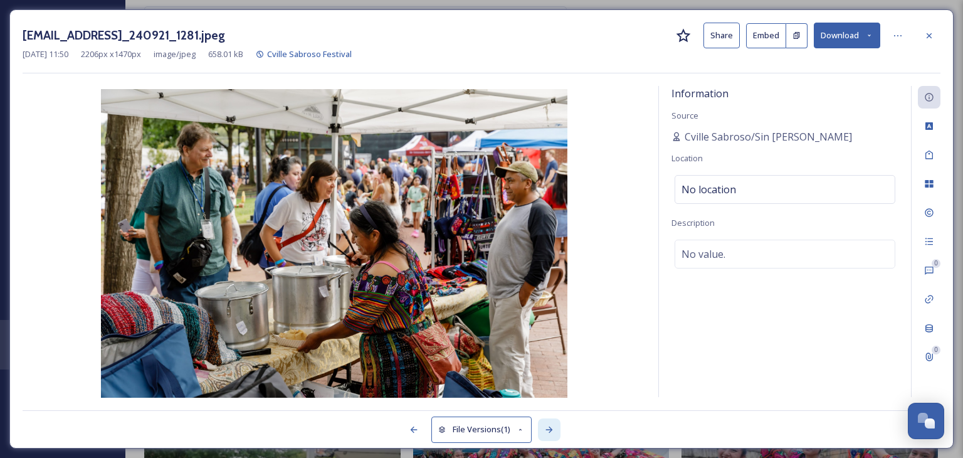
click at [554, 429] on icon at bounding box center [549, 429] width 10 height 10
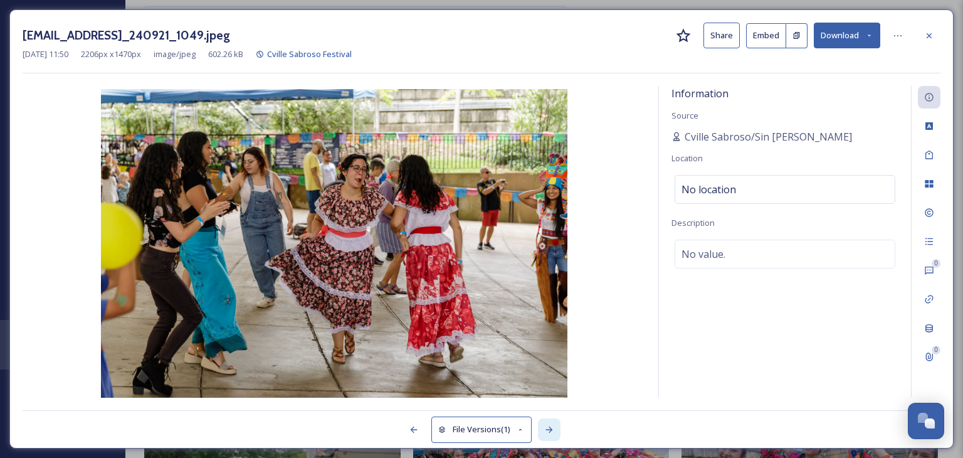
click at [554, 429] on icon at bounding box center [549, 429] width 10 height 10
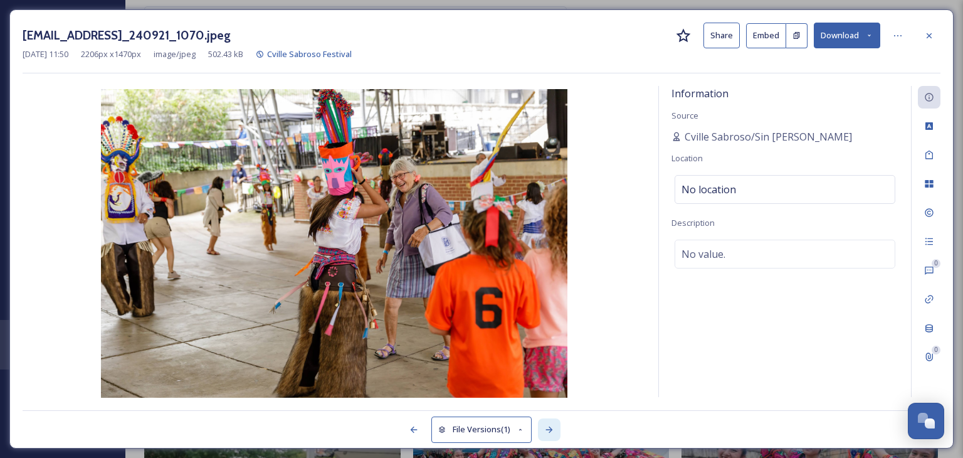
click at [554, 429] on icon at bounding box center [549, 429] width 10 height 10
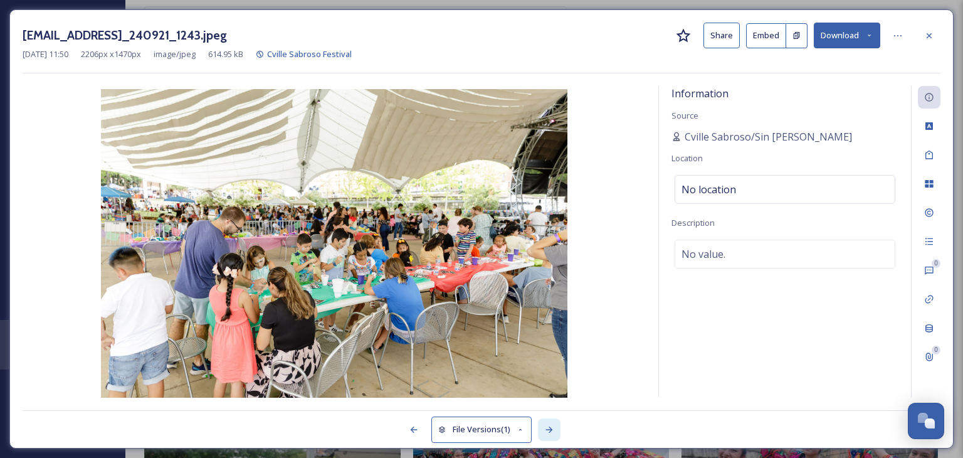
click at [554, 429] on icon at bounding box center [549, 429] width 10 height 10
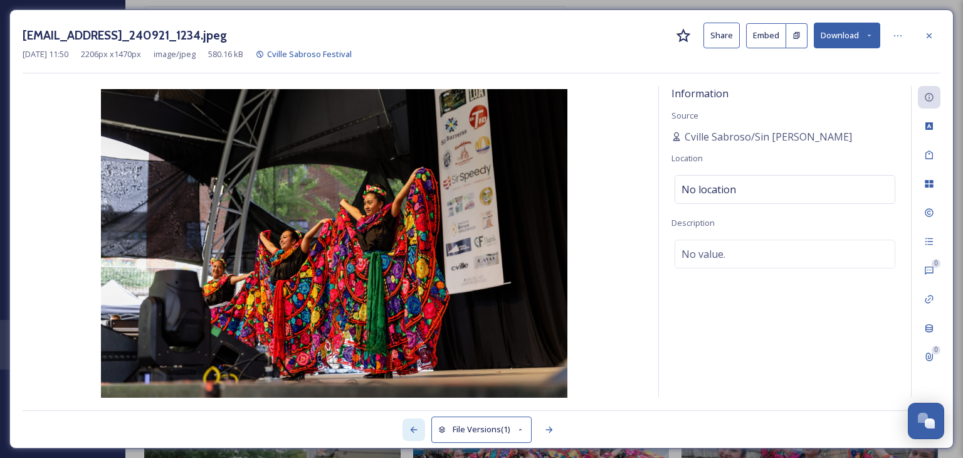
click at [418, 432] on icon at bounding box center [414, 429] width 10 height 10
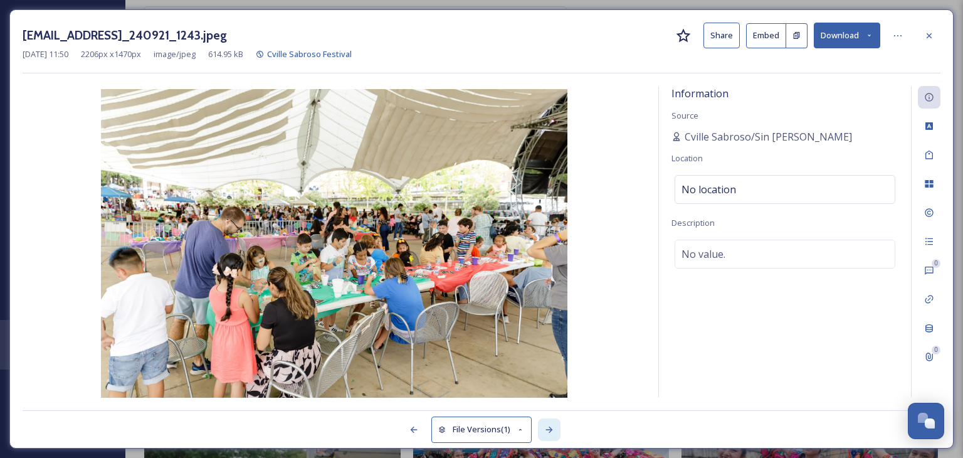
click at [539, 434] on div at bounding box center [549, 429] width 23 height 23
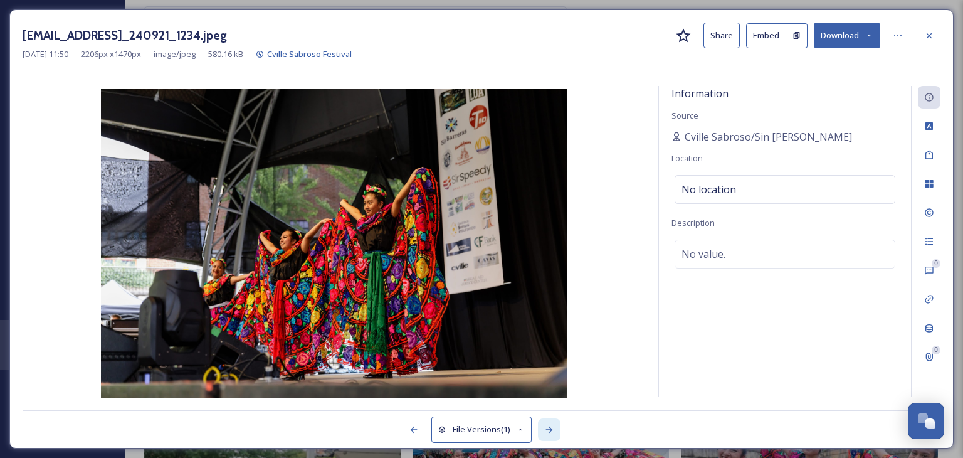
click at [539, 434] on div at bounding box center [549, 429] width 23 height 23
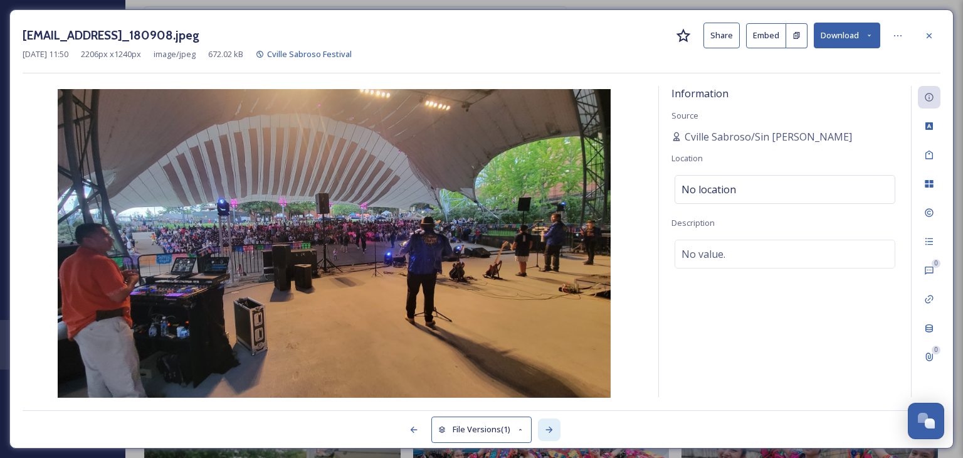
click at [539, 434] on div at bounding box center [549, 429] width 23 height 23
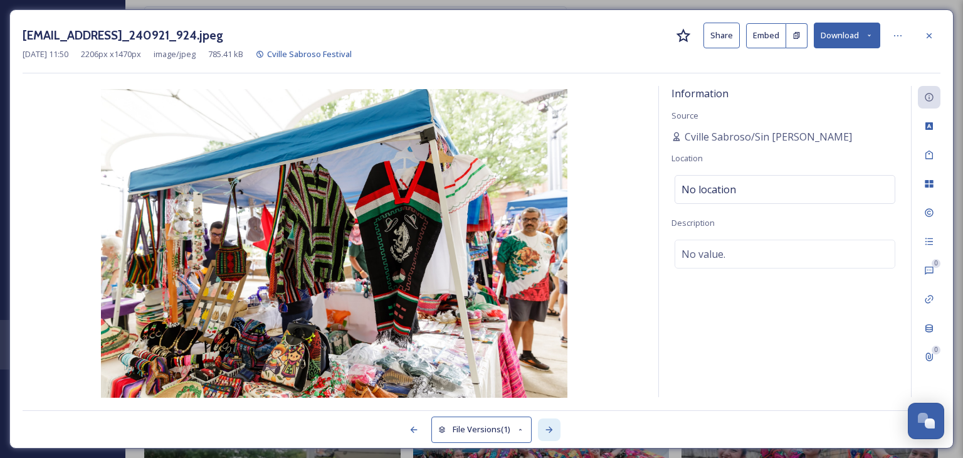
click at [539, 434] on div at bounding box center [549, 429] width 23 height 23
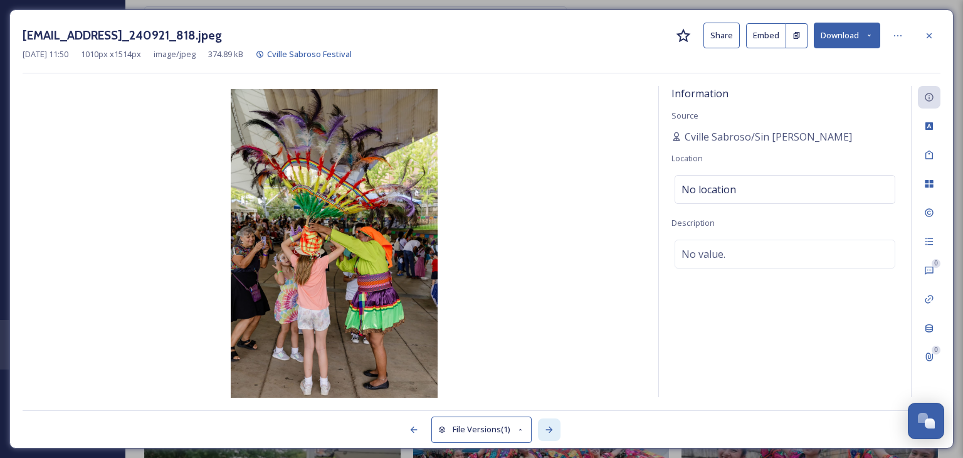
click at [539, 434] on div at bounding box center [549, 429] width 23 height 23
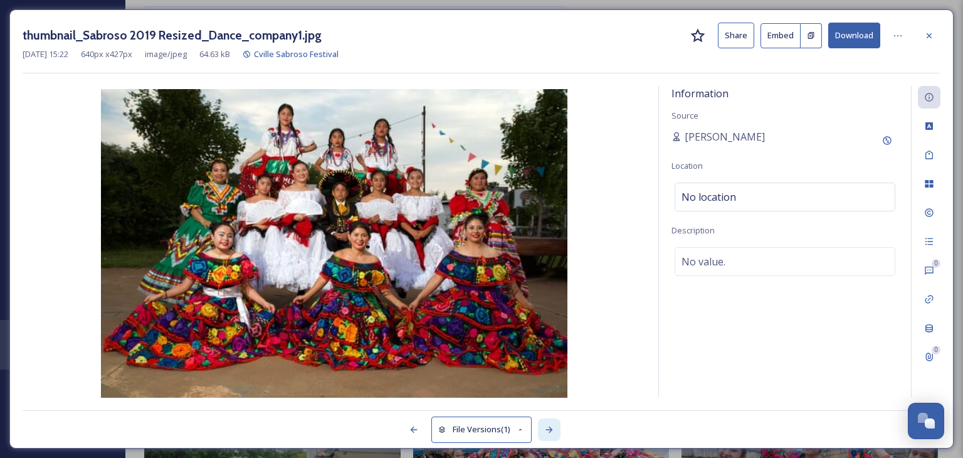
click at [539, 434] on div at bounding box center [549, 429] width 23 height 23
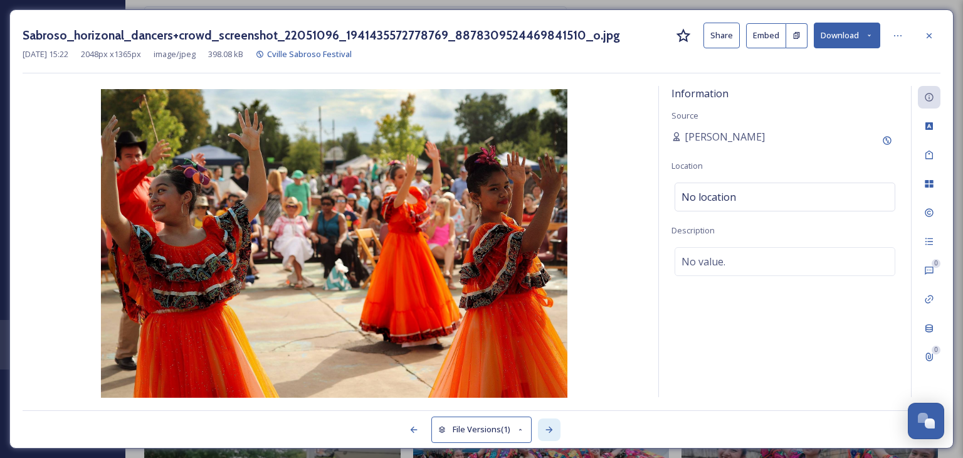
click at [539, 434] on div at bounding box center [549, 429] width 23 height 23
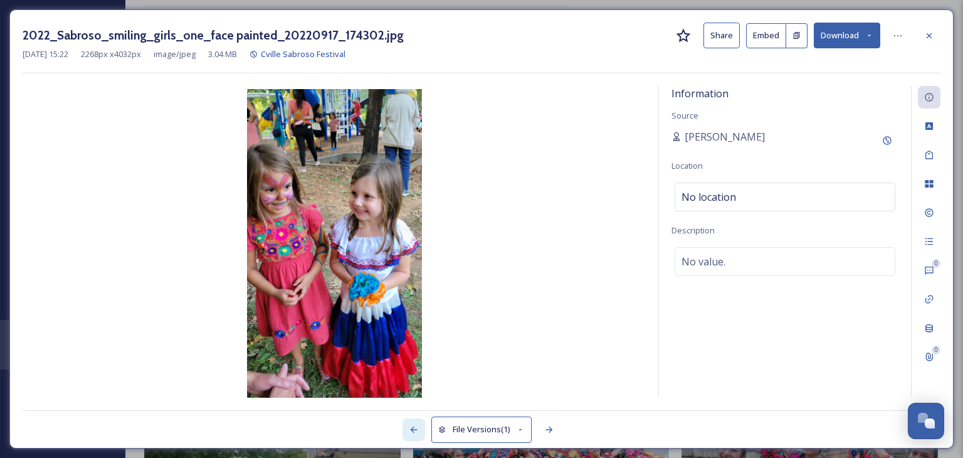
click at [420, 425] on div at bounding box center [413, 429] width 23 height 23
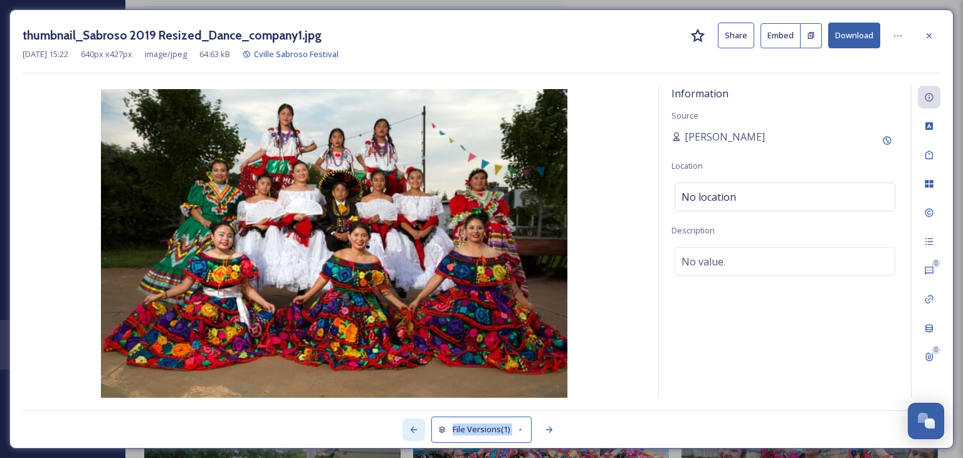
click at [420, 425] on div at bounding box center [413, 429] width 23 height 23
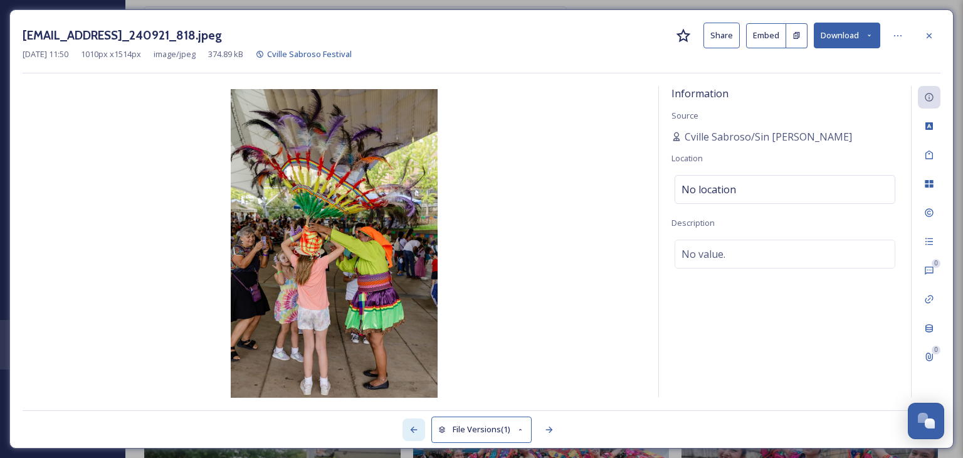
click at [420, 425] on div at bounding box center [413, 429] width 23 height 23
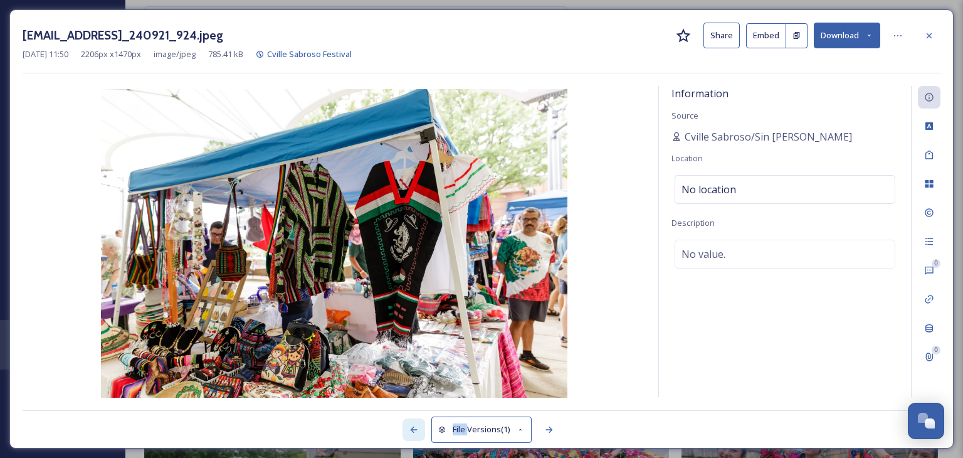
click at [420, 425] on div at bounding box center [413, 429] width 23 height 23
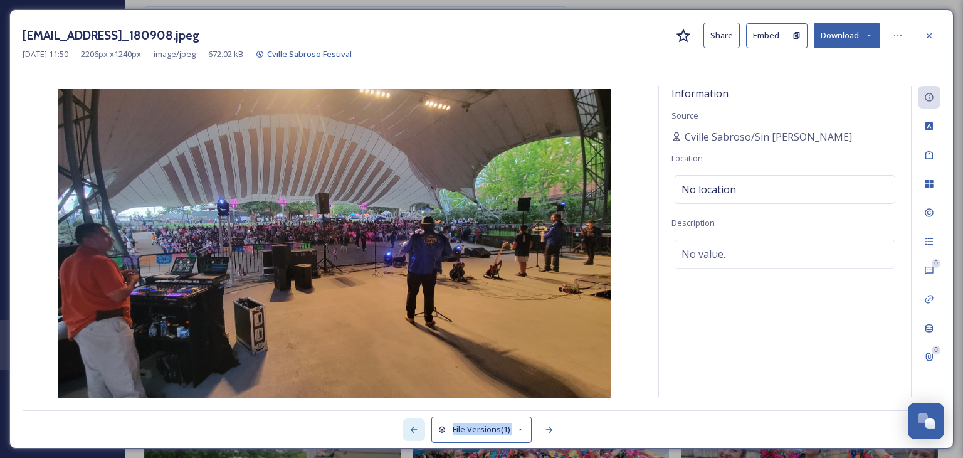
click at [420, 425] on div at bounding box center [413, 429] width 23 height 23
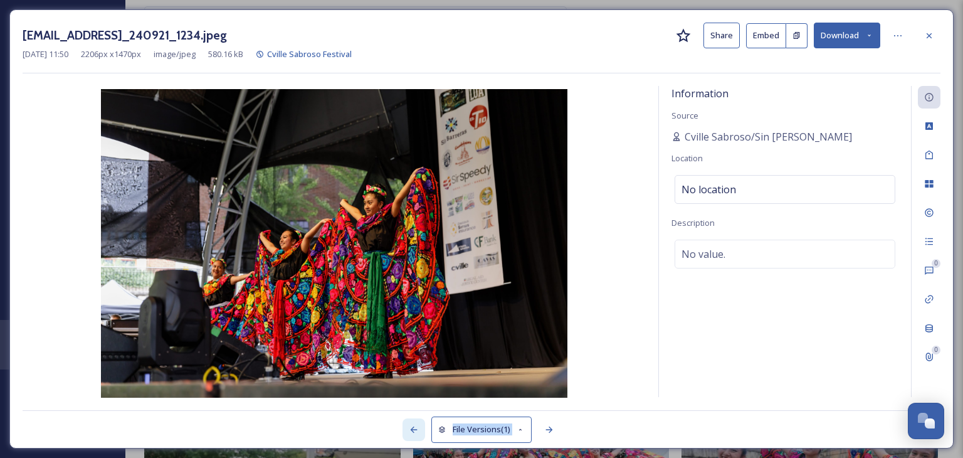
click at [420, 425] on div at bounding box center [413, 429] width 23 height 23
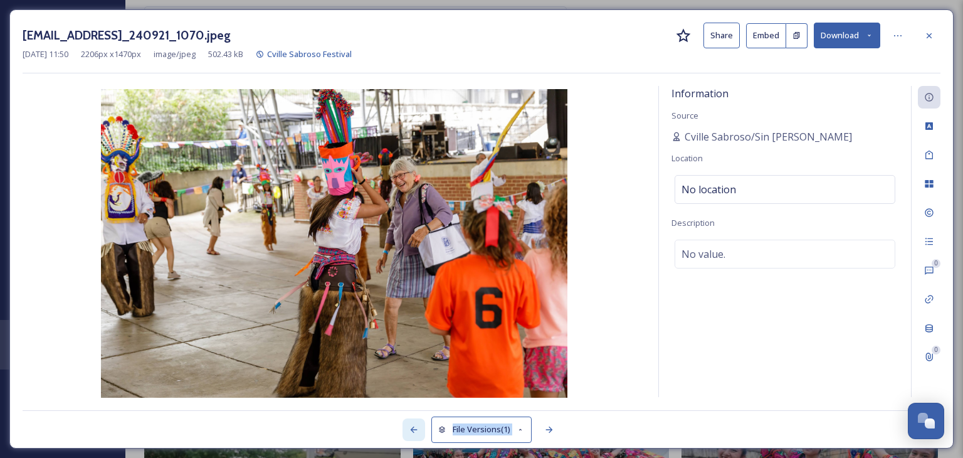
click at [420, 425] on div at bounding box center [413, 429] width 23 height 23
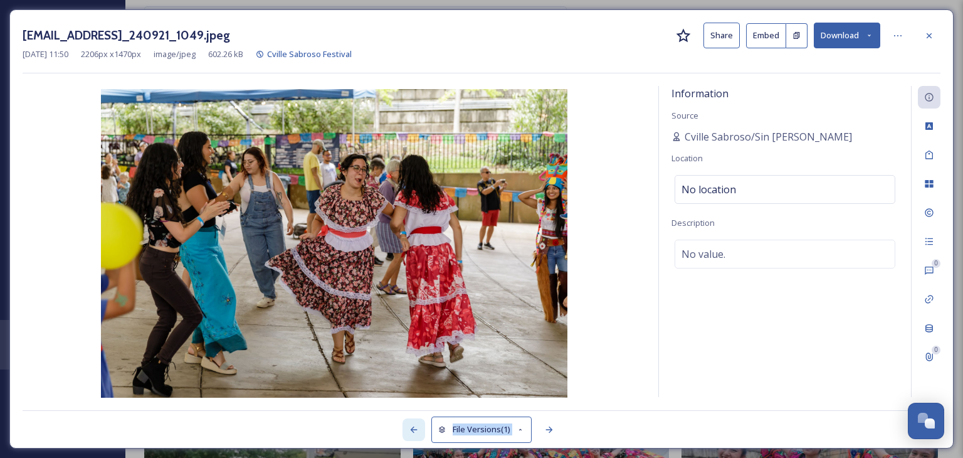
click at [420, 425] on div at bounding box center [413, 429] width 23 height 23
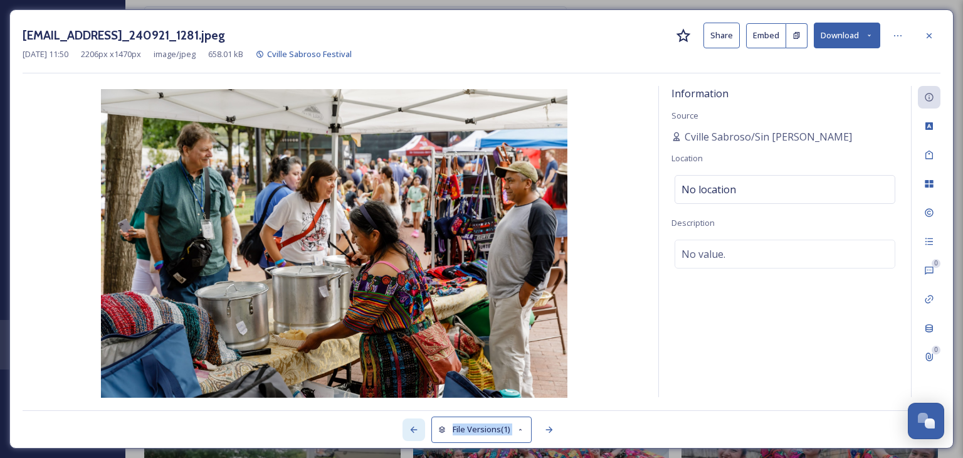
click at [420, 425] on div at bounding box center [413, 429] width 23 height 23
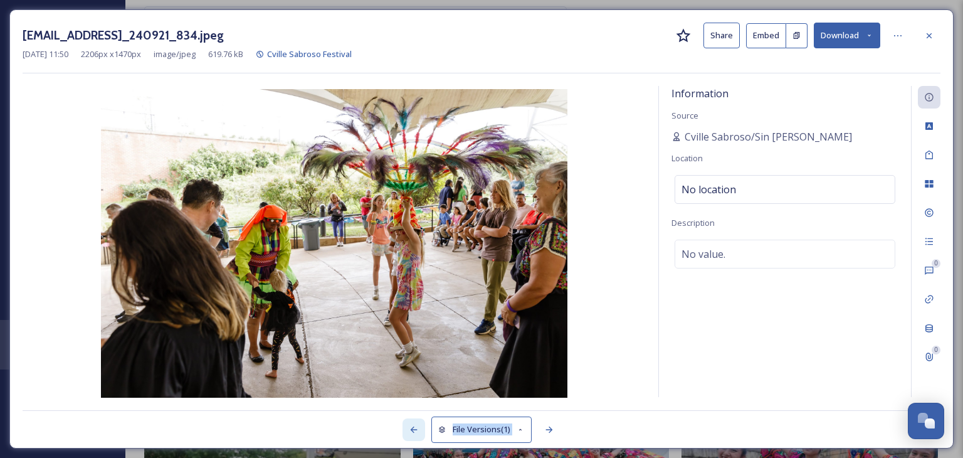
click at [420, 425] on div at bounding box center [413, 429] width 23 height 23
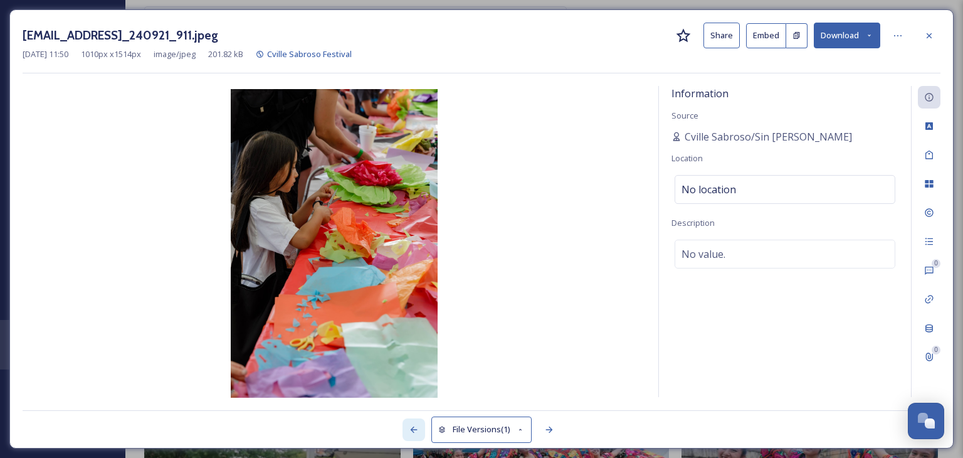
click at [420, 425] on div at bounding box center [413, 429] width 23 height 23
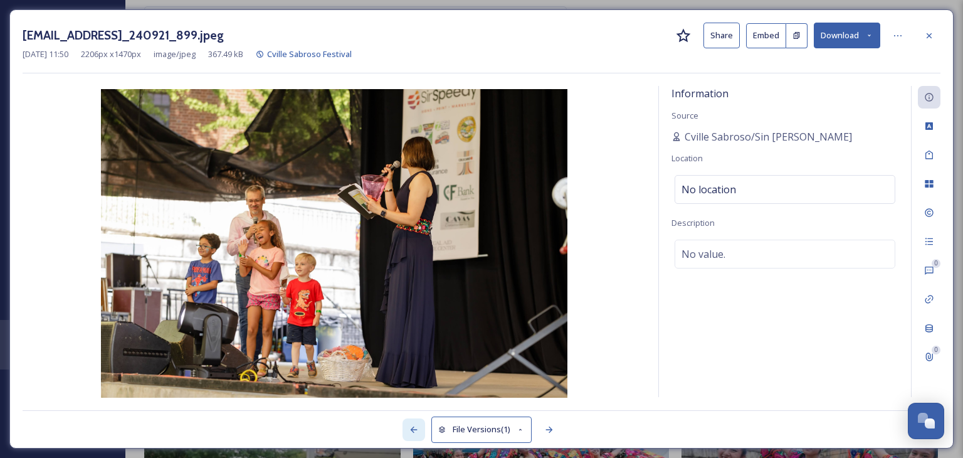
click at [420, 425] on div at bounding box center [413, 429] width 23 height 23
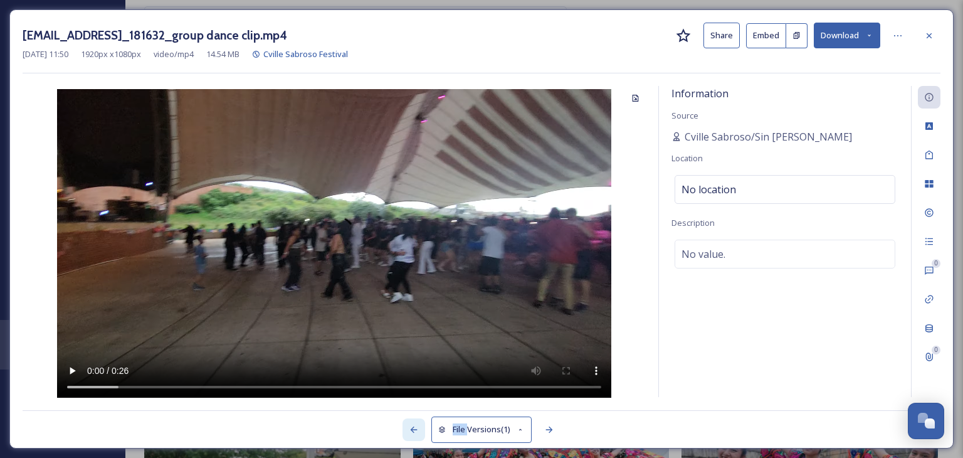
click at [420, 425] on div at bounding box center [413, 429] width 23 height 23
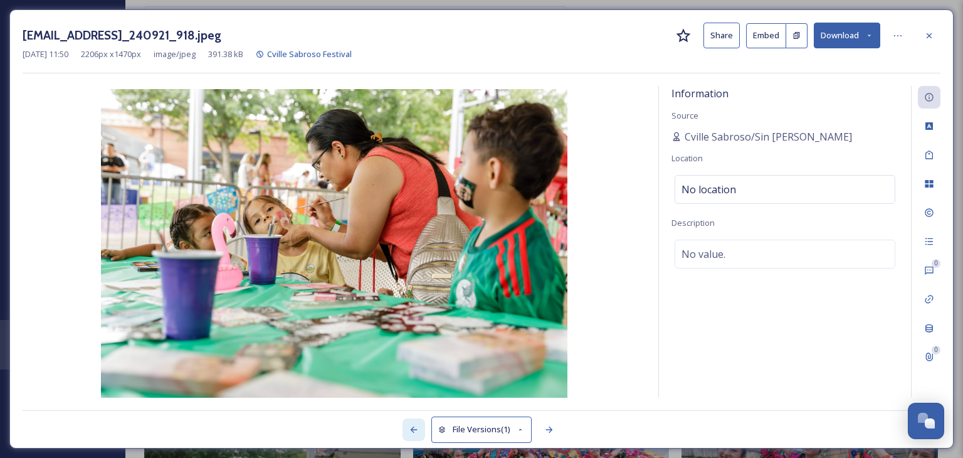
click at [420, 425] on div at bounding box center [413, 429] width 23 height 23
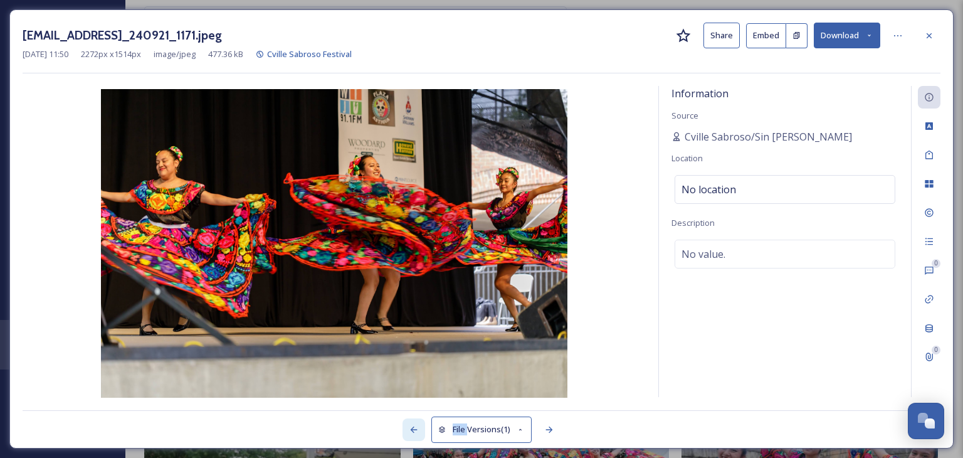
click at [420, 425] on div at bounding box center [413, 429] width 23 height 23
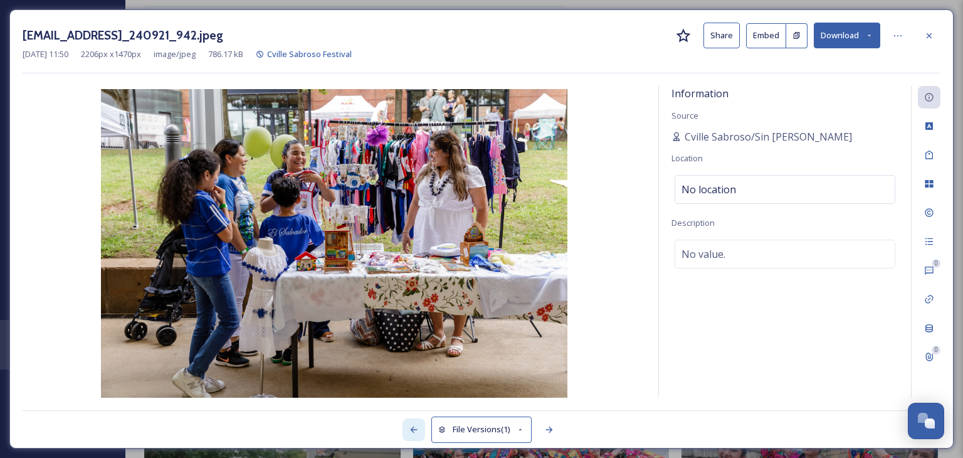
click at [420, 425] on div at bounding box center [413, 429] width 23 height 23
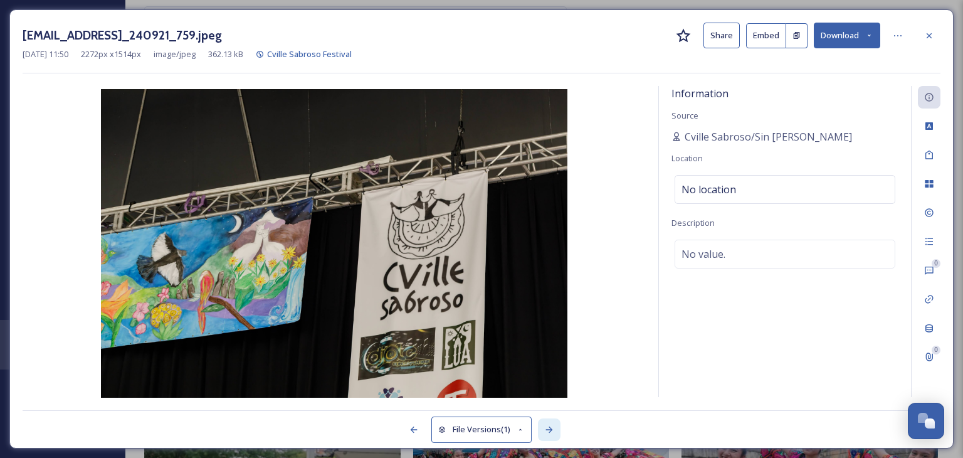
click at [546, 433] on icon at bounding box center [549, 429] width 10 height 10
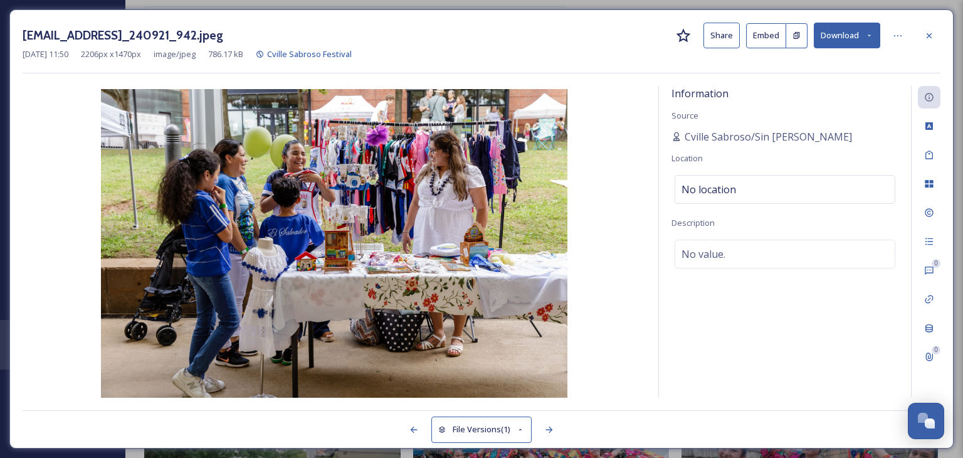
click at [845, 36] on button "Download" at bounding box center [847, 36] width 66 height 26
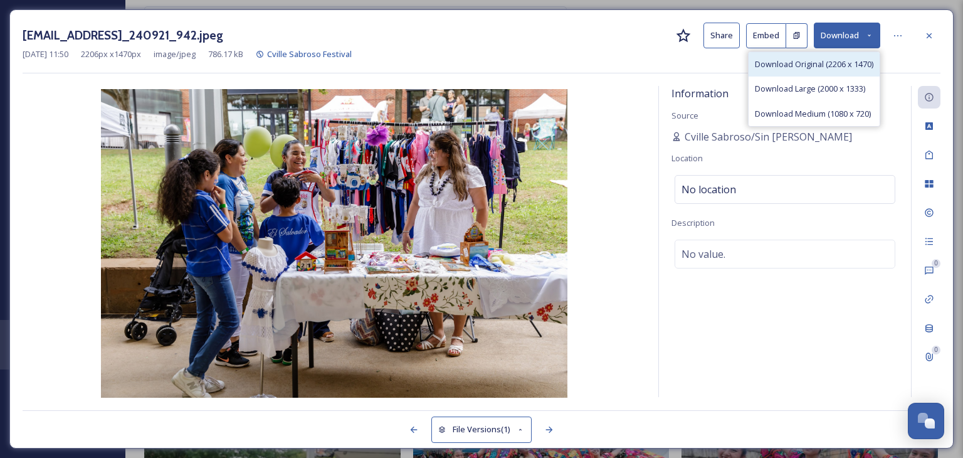
click at [834, 70] on div "Download Original (2206 x 1470)" at bounding box center [814, 64] width 131 height 24
